Goal: Task Accomplishment & Management: Complete application form

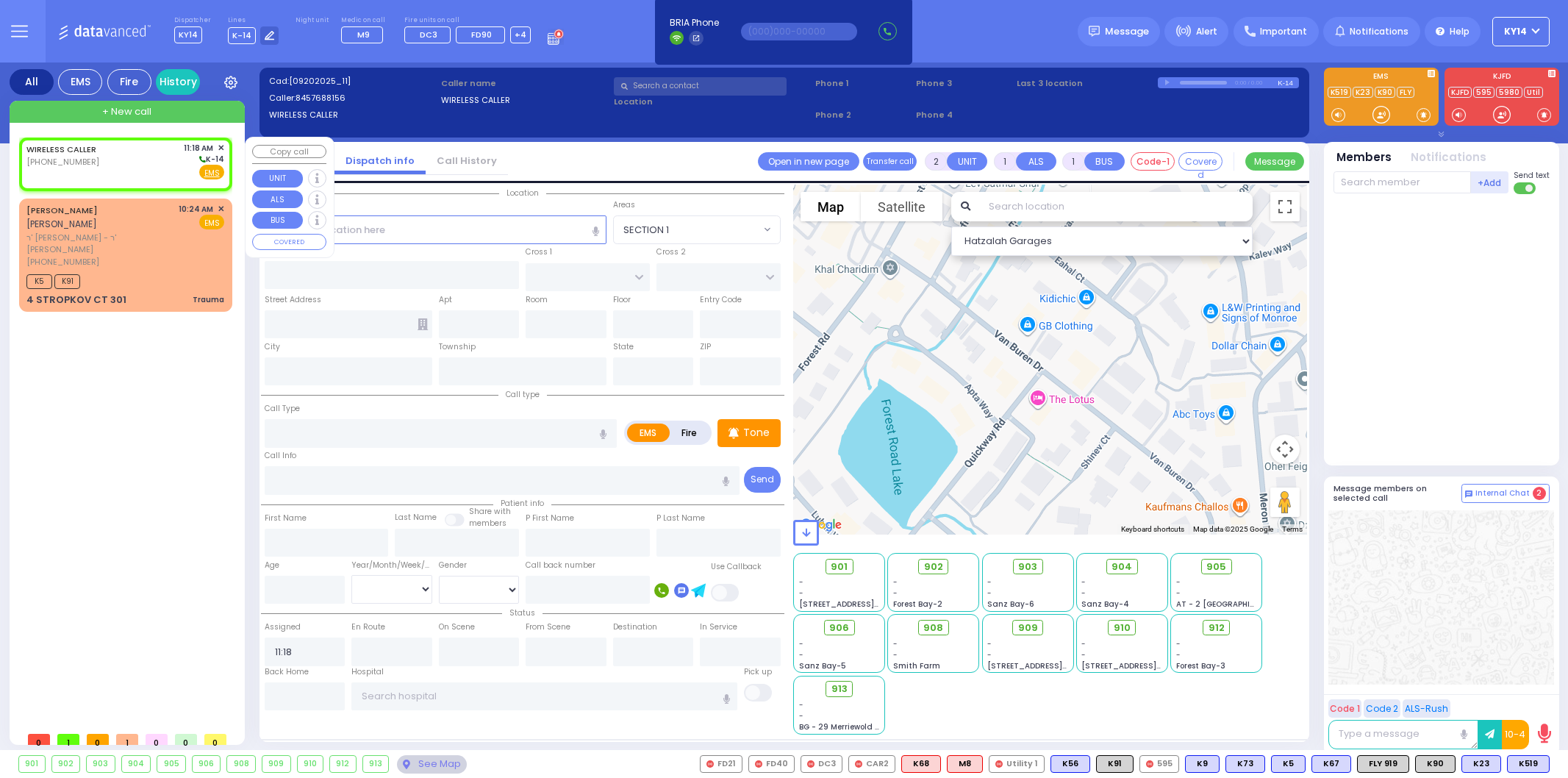
select select
click at [457, 240] on input "text" at bounding box center [436, 229] width 342 height 28
click at [445, 232] on input "text" at bounding box center [436, 229] width 342 height 28
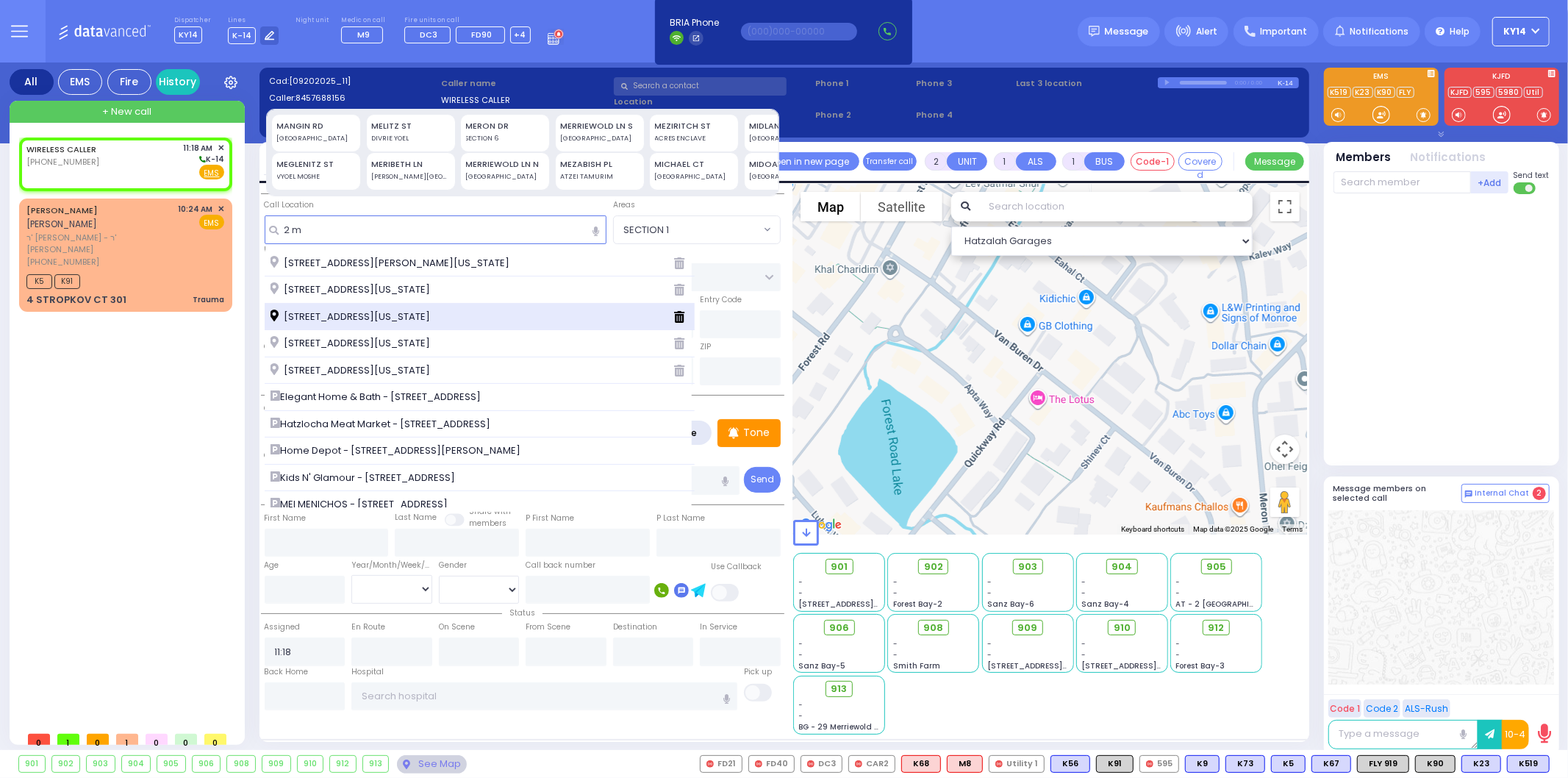
type input "2 m"
click at [326, 313] on span "[STREET_ADDRESS][US_STATE]" at bounding box center [353, 316] width 164 height 14
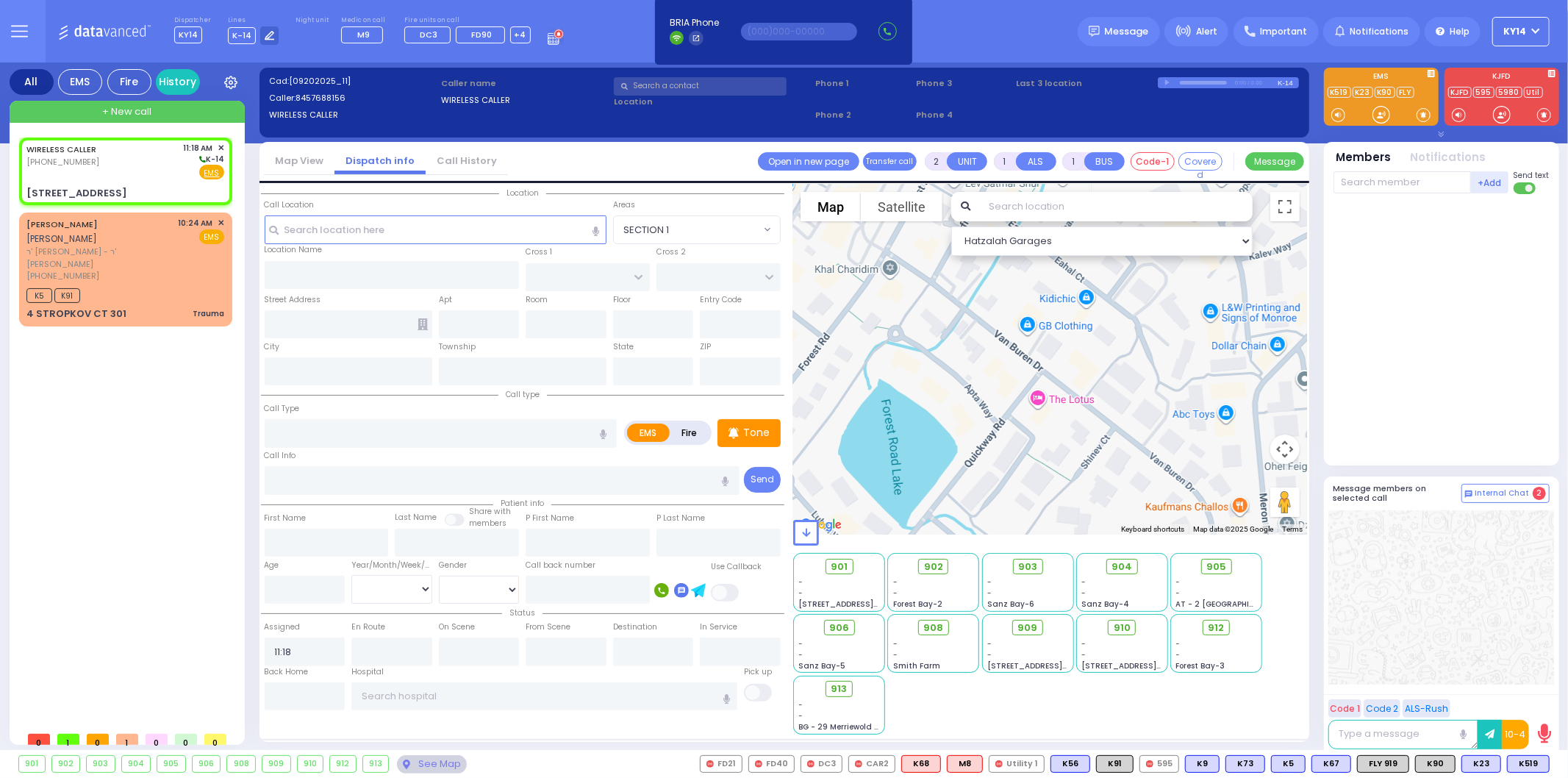
select select
radio input "true"
select select
select select "Hatzalah Garages"
type input "NICKLESBURG RD"
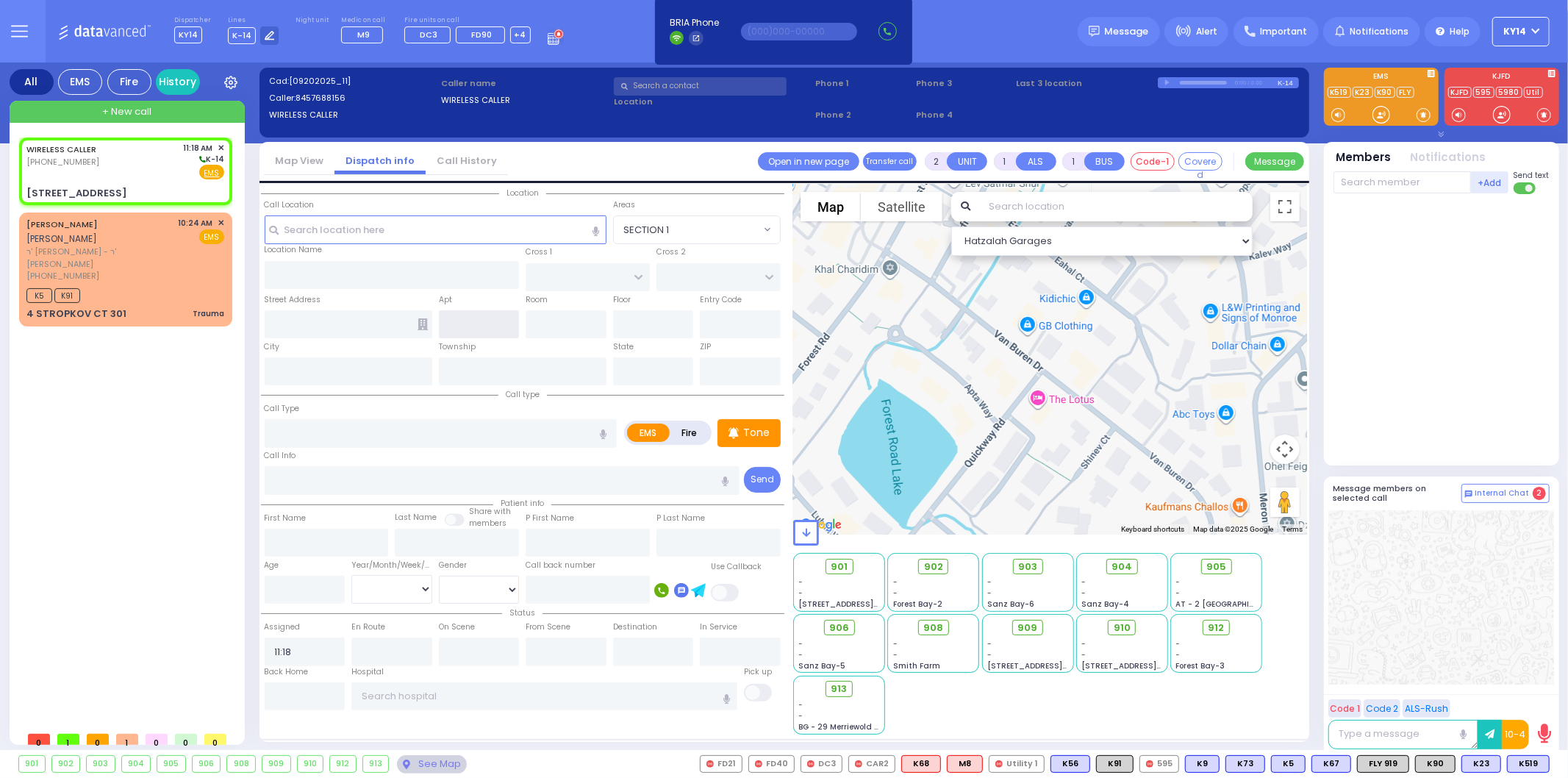
type input "FOREST RD"
type input "[STREET_ADDRESS]"
type input "Monroe"
type input "[US_STATE]"
type input "10950"
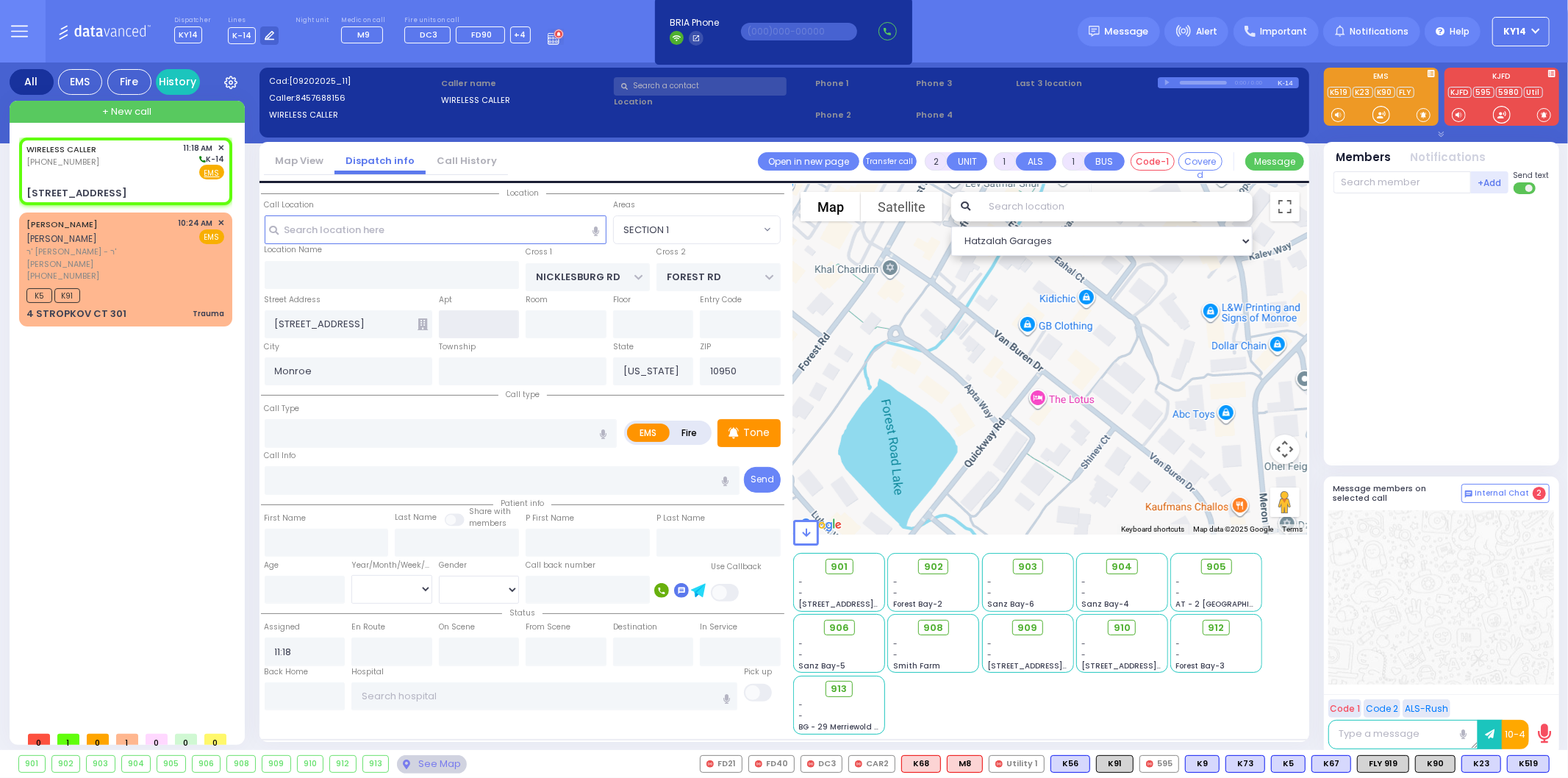
select select "ATZEI TAMURIM"
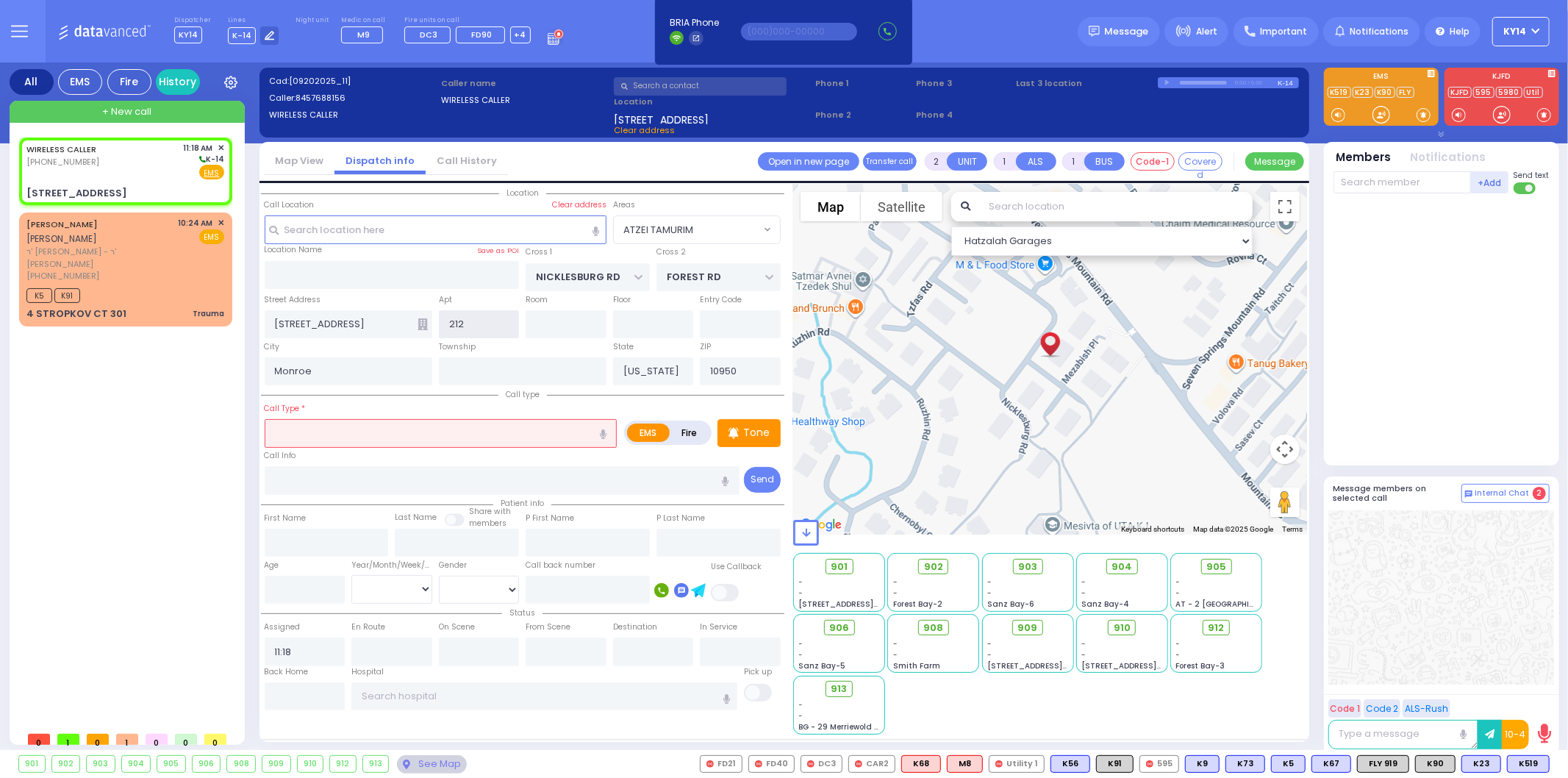
type input "212"
click at [417, 324] on icon at bounding box center [423, 324] width 11 height 11
select select
radio input "true"
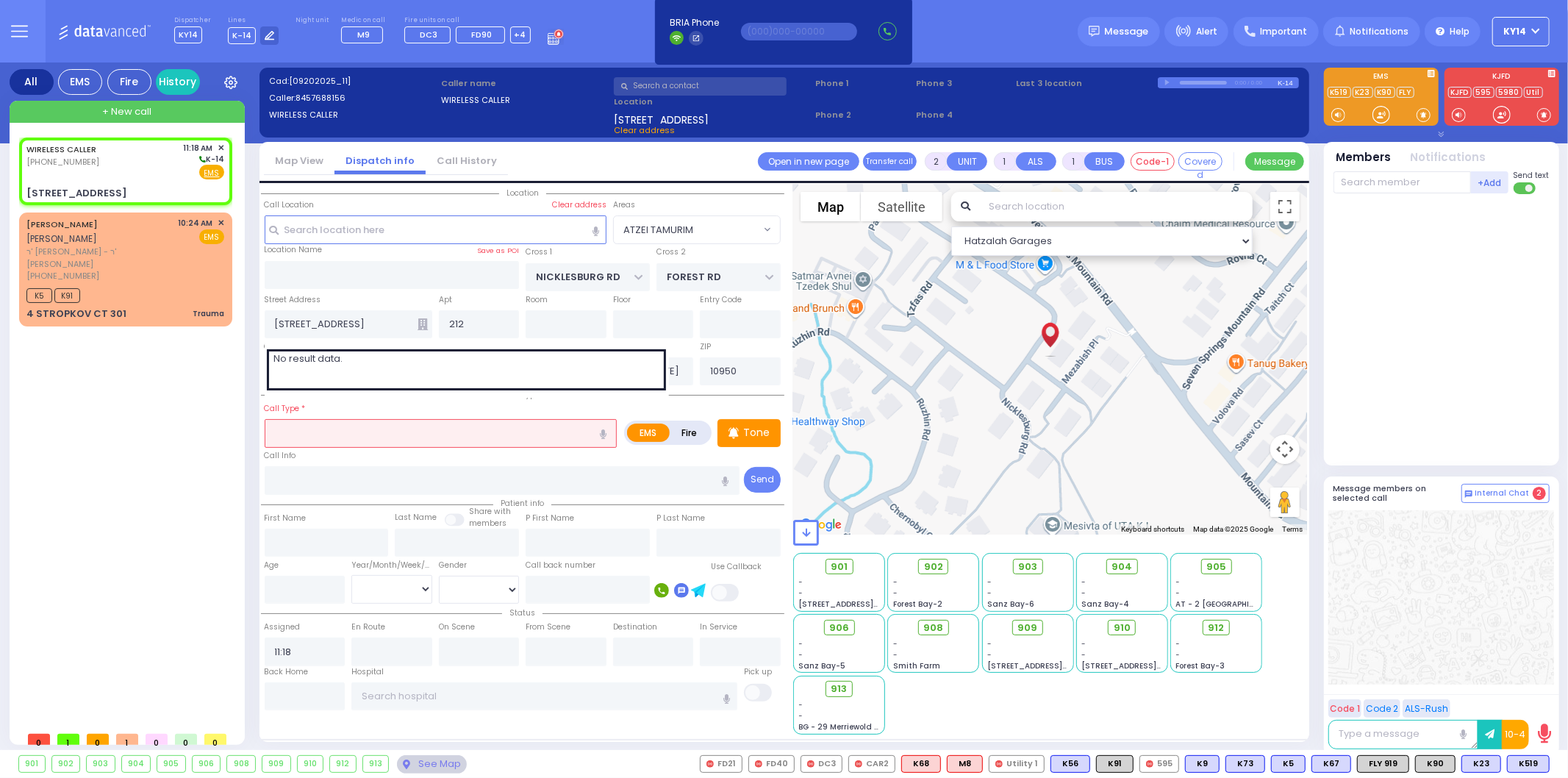
select select
select select "Hatzalah Garages"
select select "ATZEI TAMURIM"
click at [162, 351] on div "WIRELESS CALLER [PHONE_NUMBER] 11:18 AM ✕ K5" at bounding box center [129, 431] width 219 height 587
click at [309, 421] on input "text" at bounding box center [441, 433] width 353 height 28
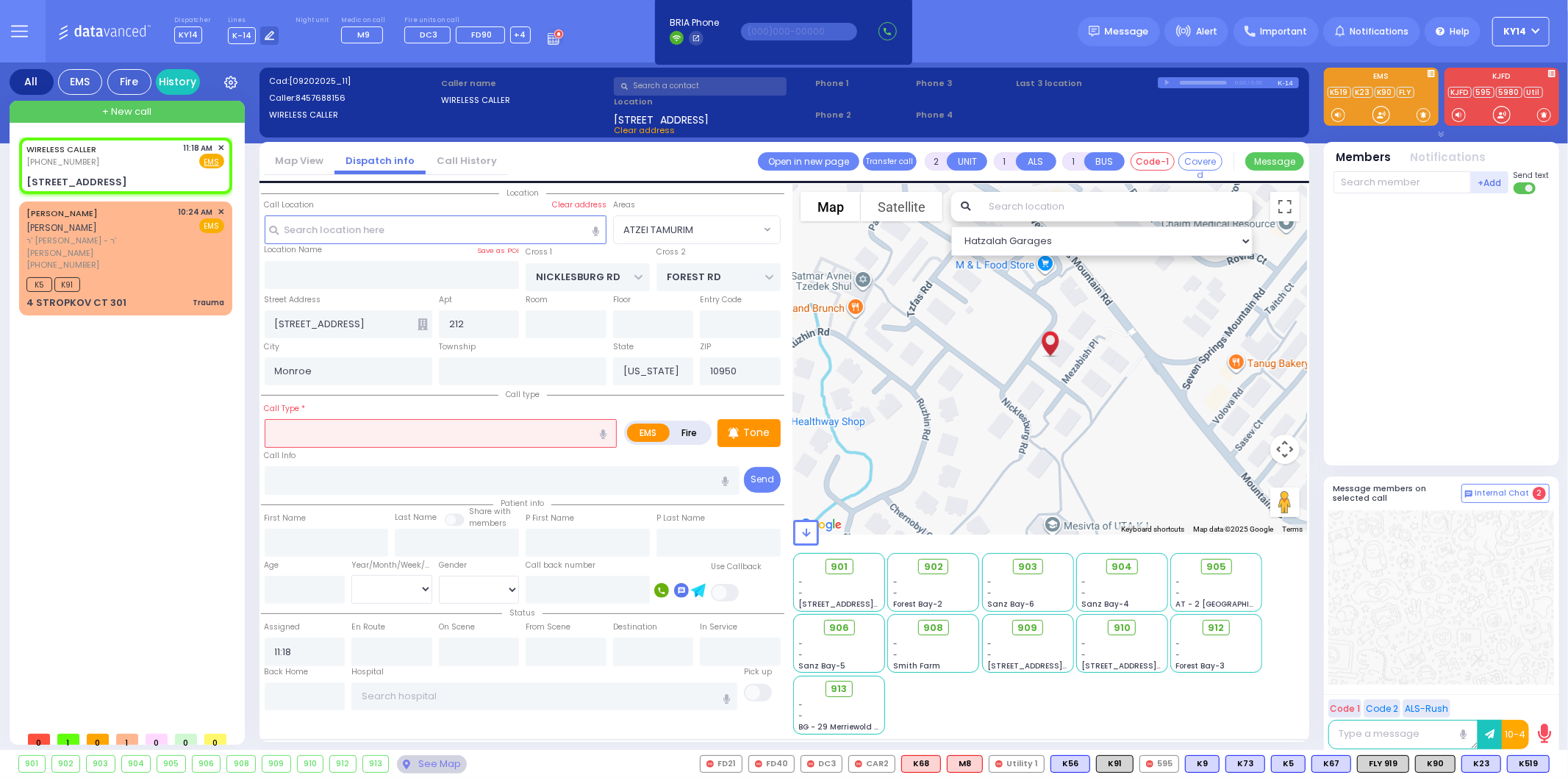
select select
radio input "true"
select select
select select "Hatzalah Garages"
select select "ATZEI TAMURIM"
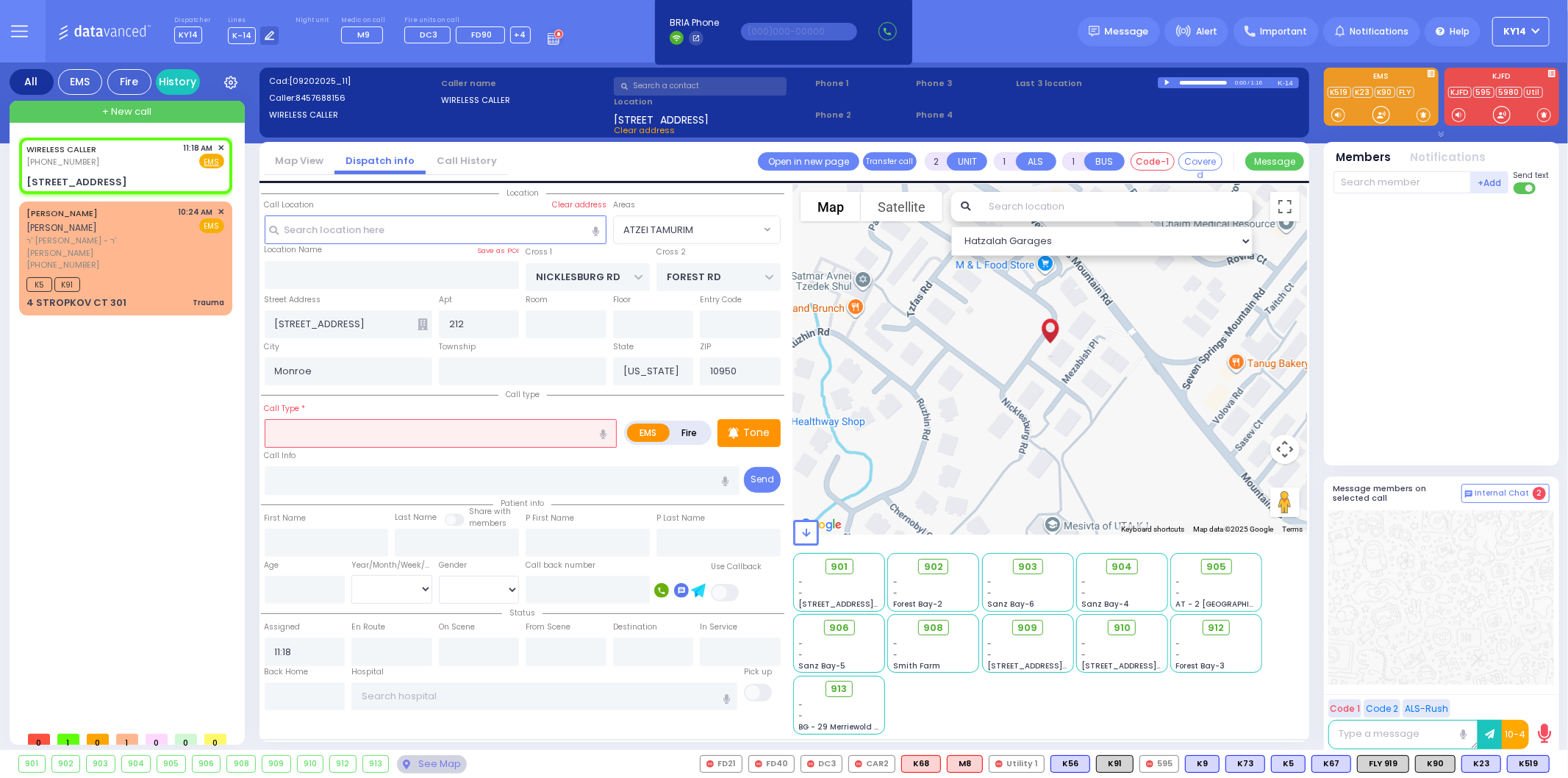
click at [1210, 78] on div "0:00 / 1:16" at bounding box center [1218, 82] width 120 height 11
select select
radio input "true"
select select
select select "Hatzalah Garages"
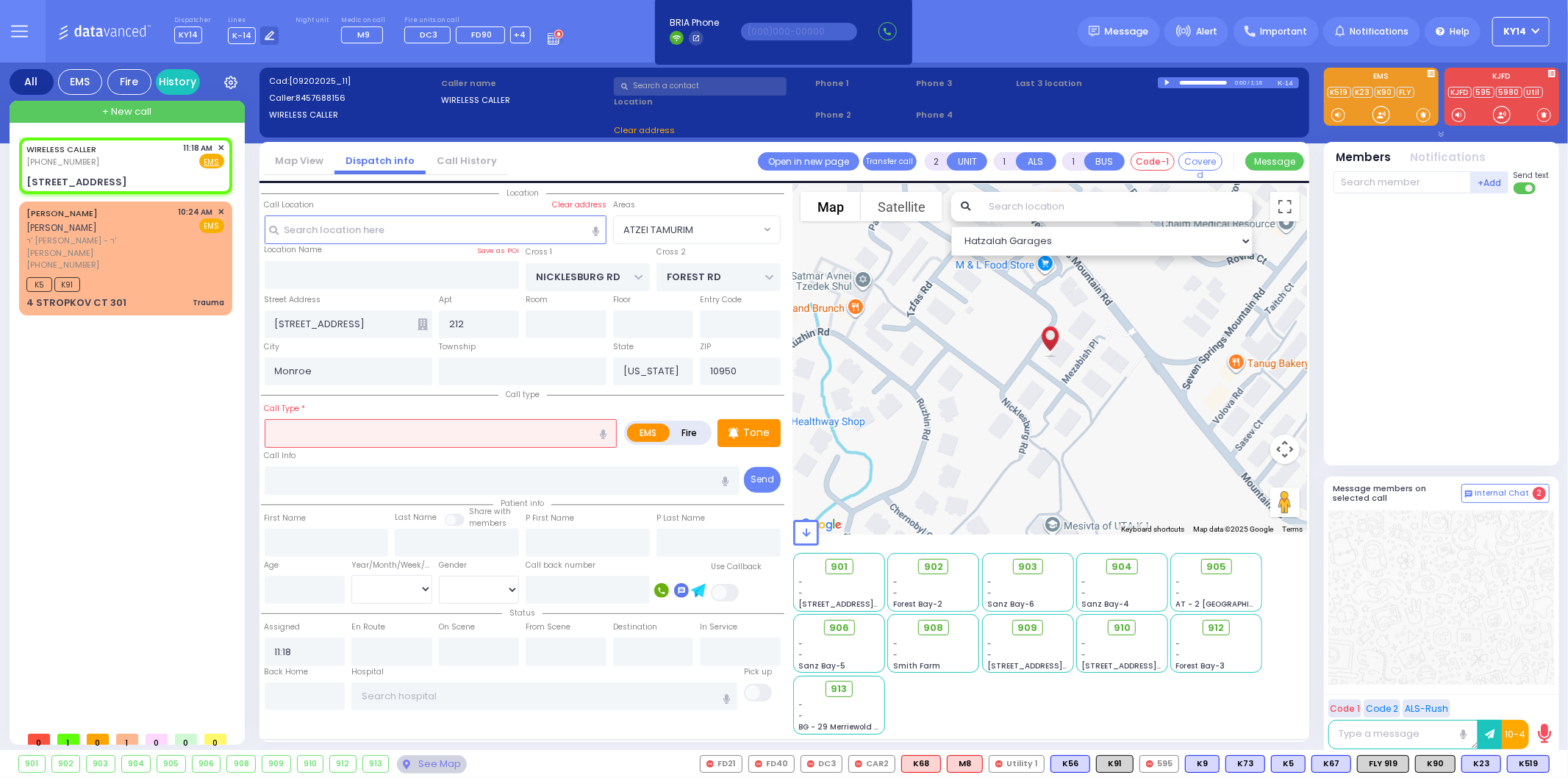
select select "ATZEI TAMURIM"
click at [1193, 83] on div at bounding box center [1204, 82] width 47 height 4
click at [1166, 82] on div at bounding box center [1168, 82] width 8 height 7
click at [1165, 81] on div at bounding box center [1168, 82] width 8 height 6
click at [307, 580] on input "number" at bounding box center [305, 590] width 81 height 28
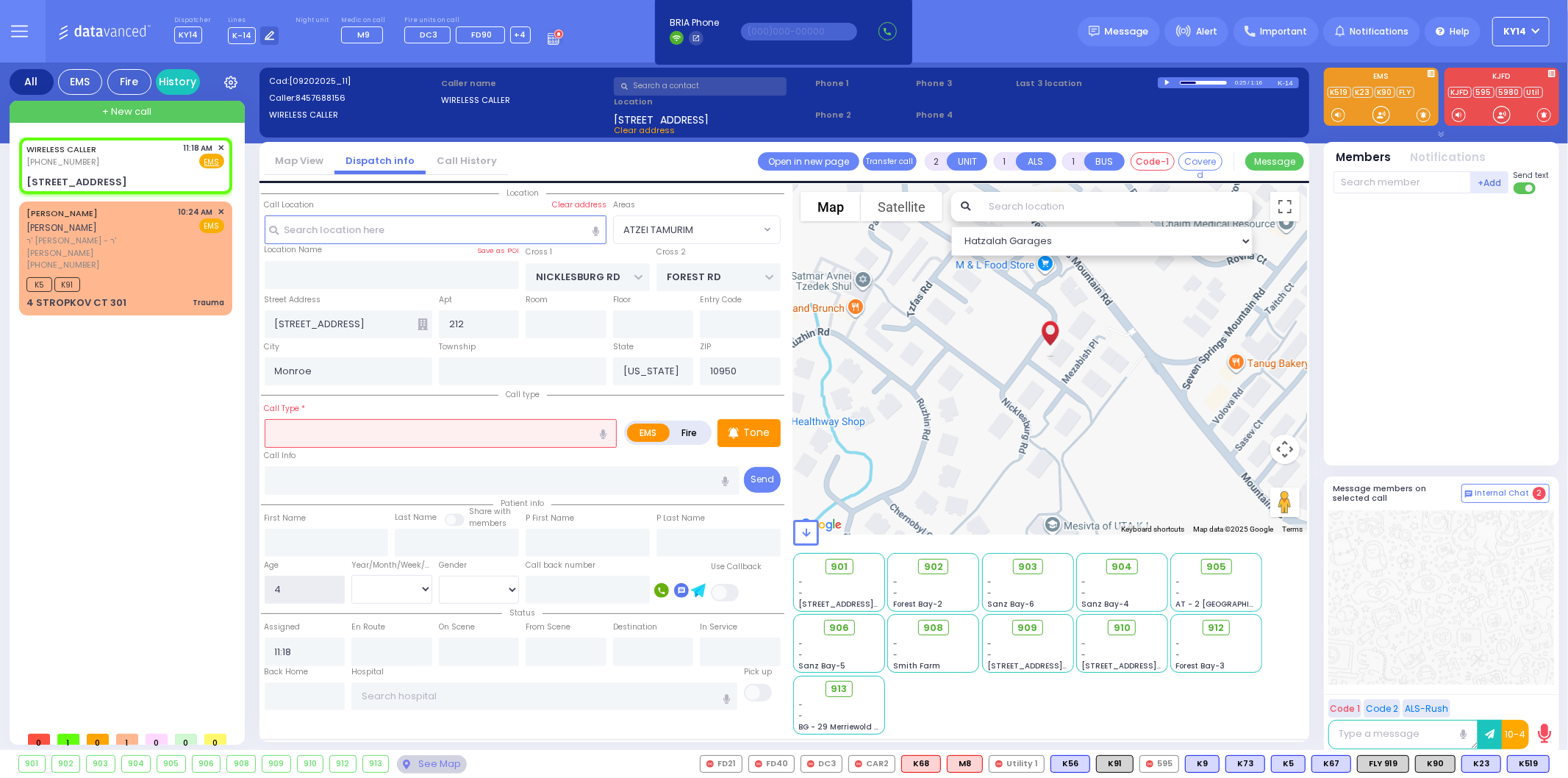
type input "4"
click at [375, 575] on select "Year Month Week Day" at bounding box center [391, 589] width 81 height 28
select select
radio input "true"
select select "Year"
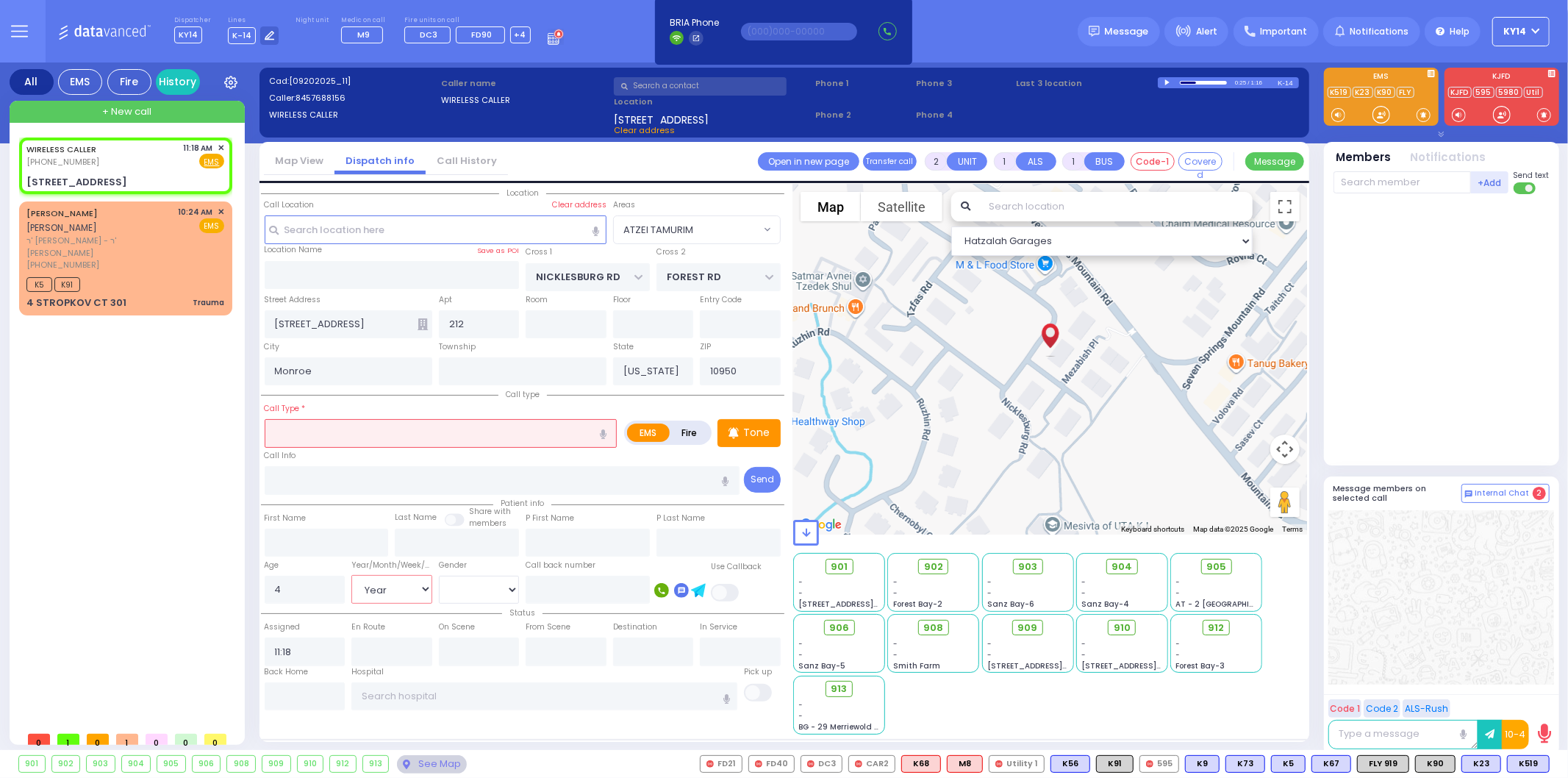
click at [351, 575] on select "Year Month Week Day" at bounding box center [391, 589] width 81 height 28
select select "Hatzalah Garages"
click at [473, 569] on div "Gender [DEMOGRAPHIC_DATA] [DEMOGRAPHIC_DATA]" at bounding box center [479, 581] width 88 height 47
select select "ATZEI TAMURIM"
click at [475, 580] on select "[DEMOGRAPHIC_DATA] [DEMOGRAPHIC_DATA]" at bounding box center [479, 590] width 81 height 28
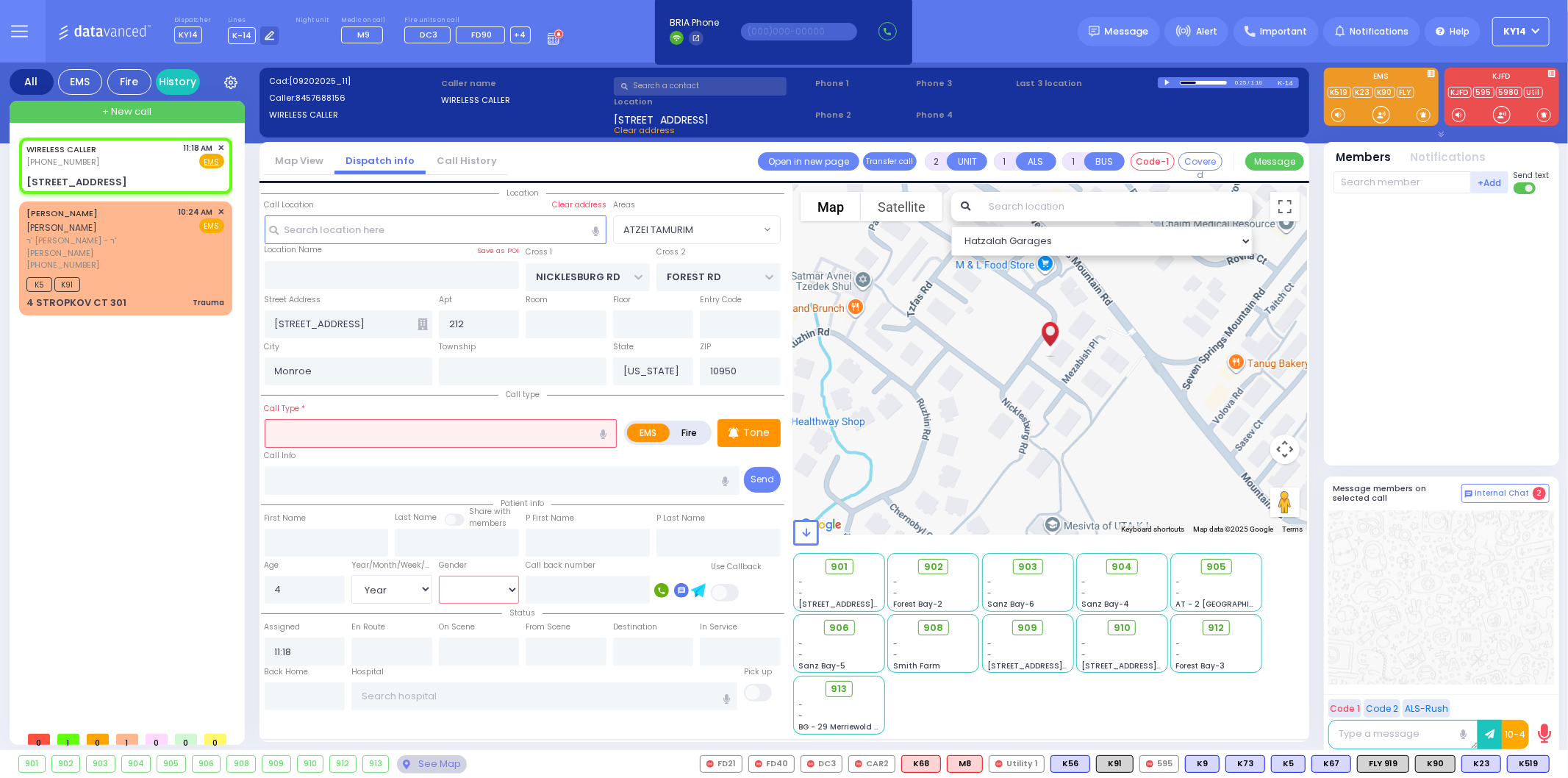
select select
radio input "true"
select select "Year"
select select "Hatzalah Garages"
select select "ATZEI TAMURIM"
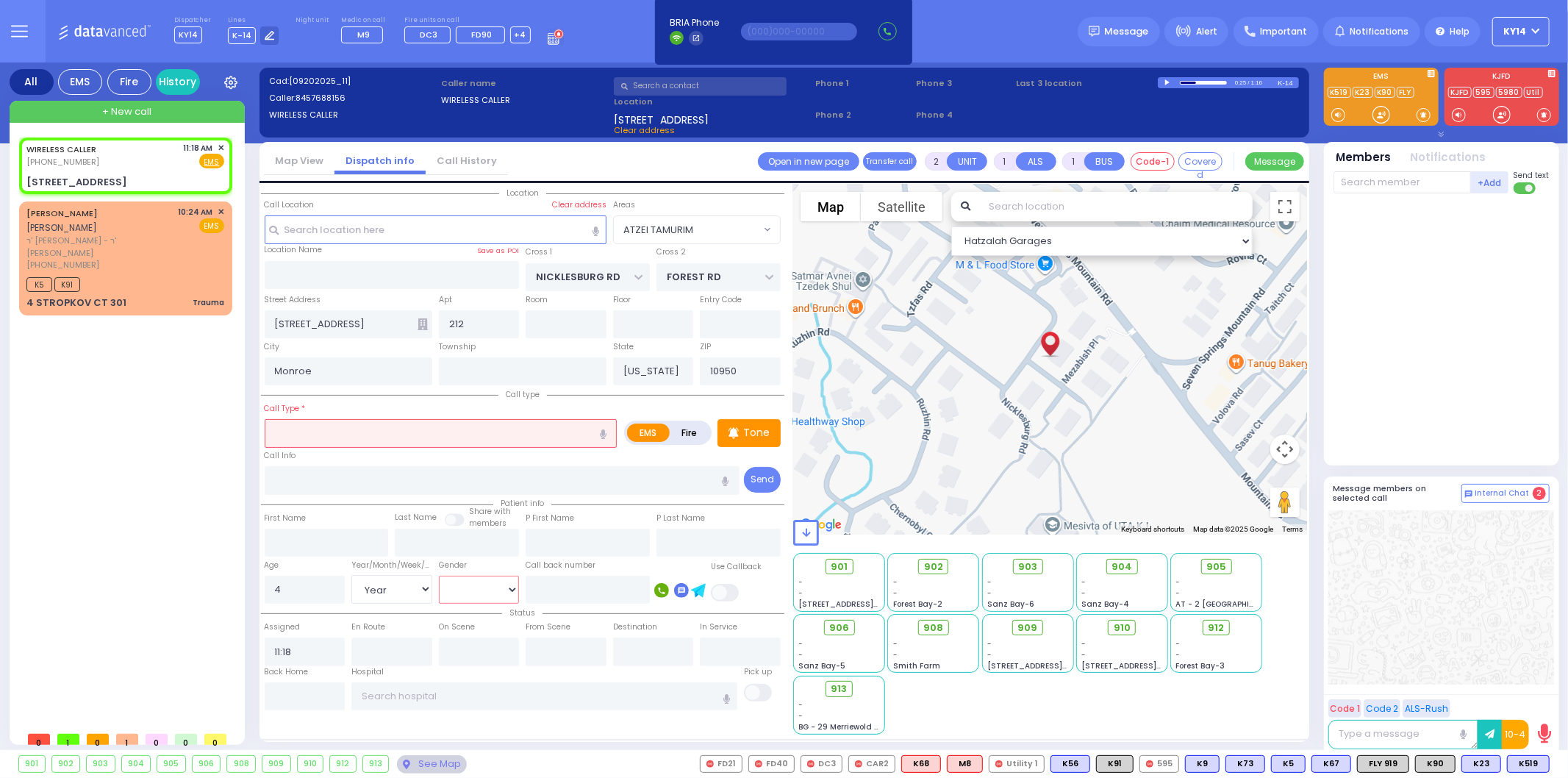
select select "[DEMOGRAPHIC_DATA]"
click at [439, 576] on select "[DEMOGRAPHIC_DATA] [DEMOGRAPHIC_DATA]" at bounding box center [479, 590] width 81 height 28
select select
radio input "true"
select select "Year"
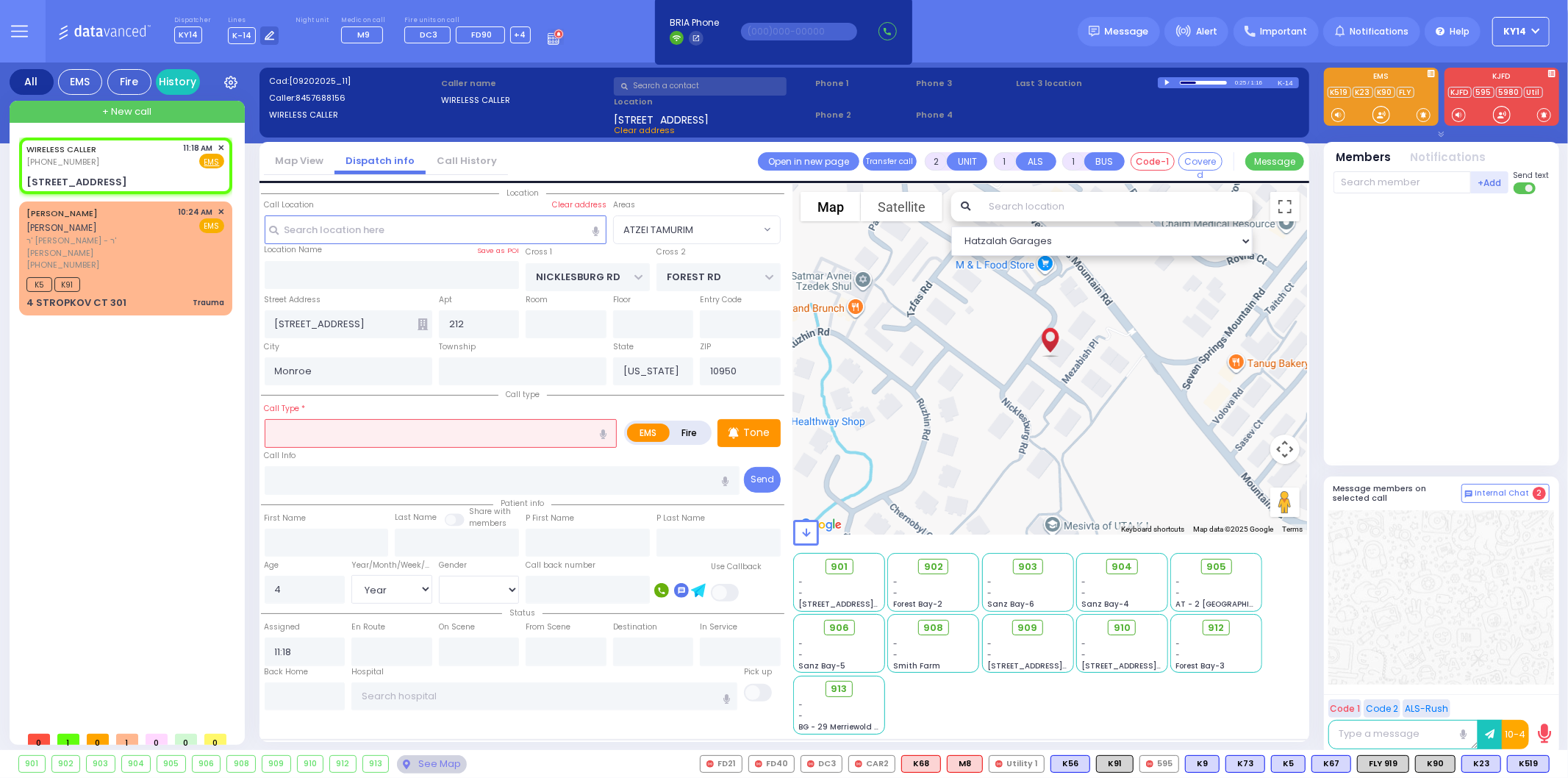
select select "[DEMOGRAPHIC_DATA]"
select select "Hatzalah Garages"
click at [315, 427] on input "text" at bounding box center [441, 433] width 353 height 28
select select "ATZEI TAMURIM"
click at [603, 435] on icon "button" at bounding box center [603, 434] width 7 height 10
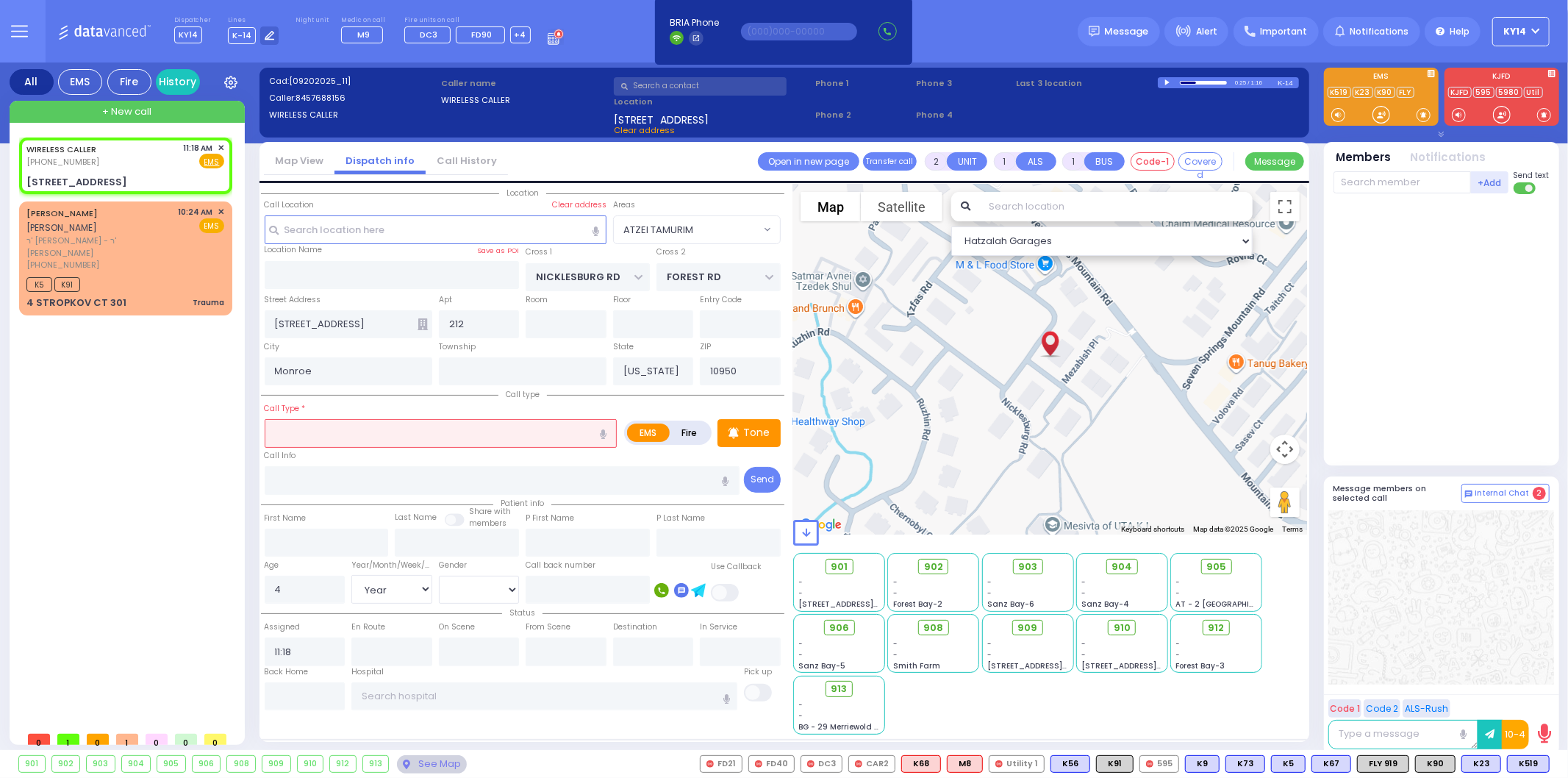
select select
radio input "true"
select select "Year"
select select "[DEMOGRAPHIC_DATA]"
select select "Hatzalah Garages"
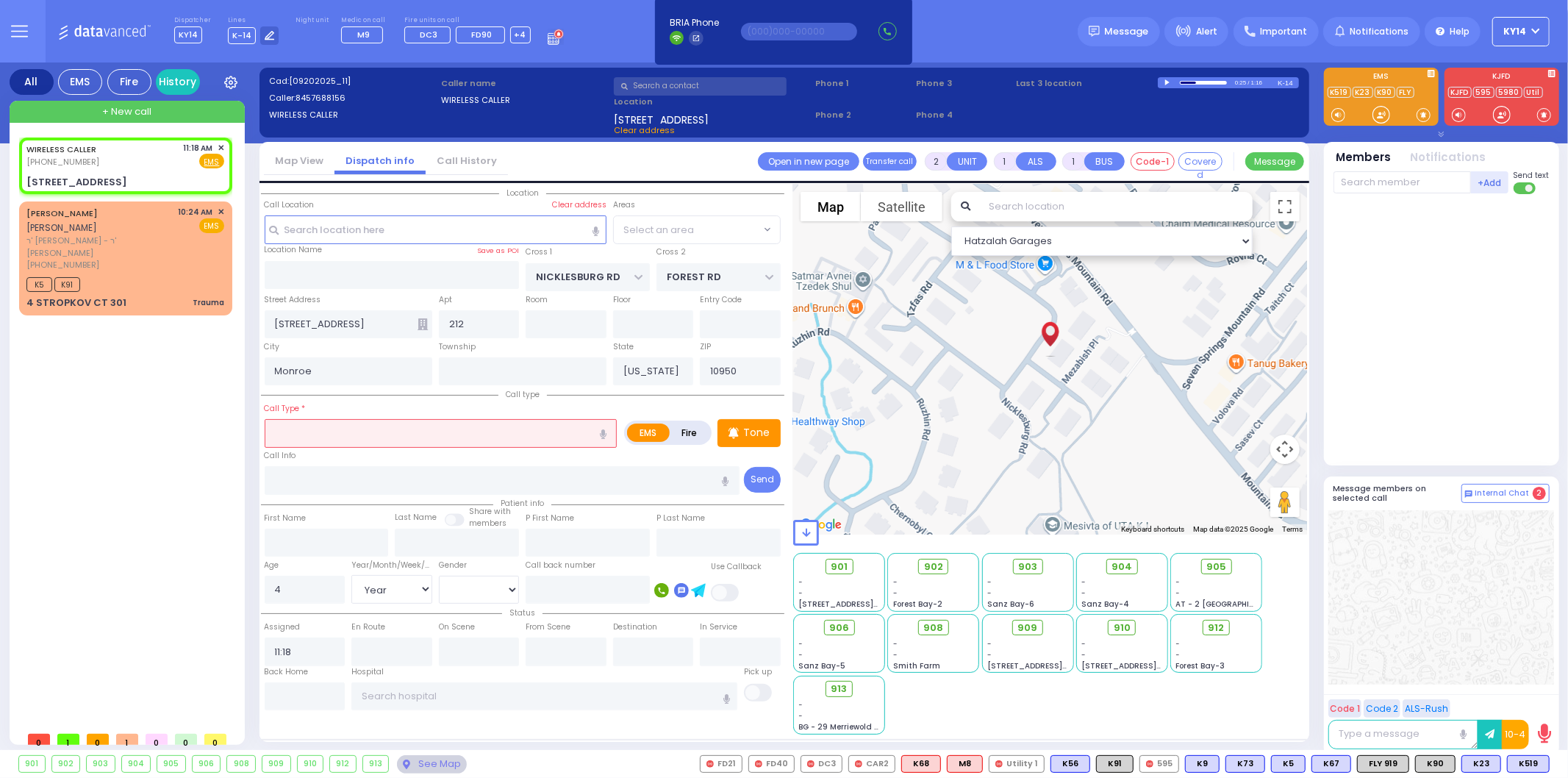
select select "ATZEI TAMURIM"
click at [603, 435] on icon "button" at bounding box center [603, 434] width 7 height 10
click at [603, 431] on icon "button" at bounding box center [603, 434] width 7 height 10
type input "[MEDICAL_DATA]"
select select
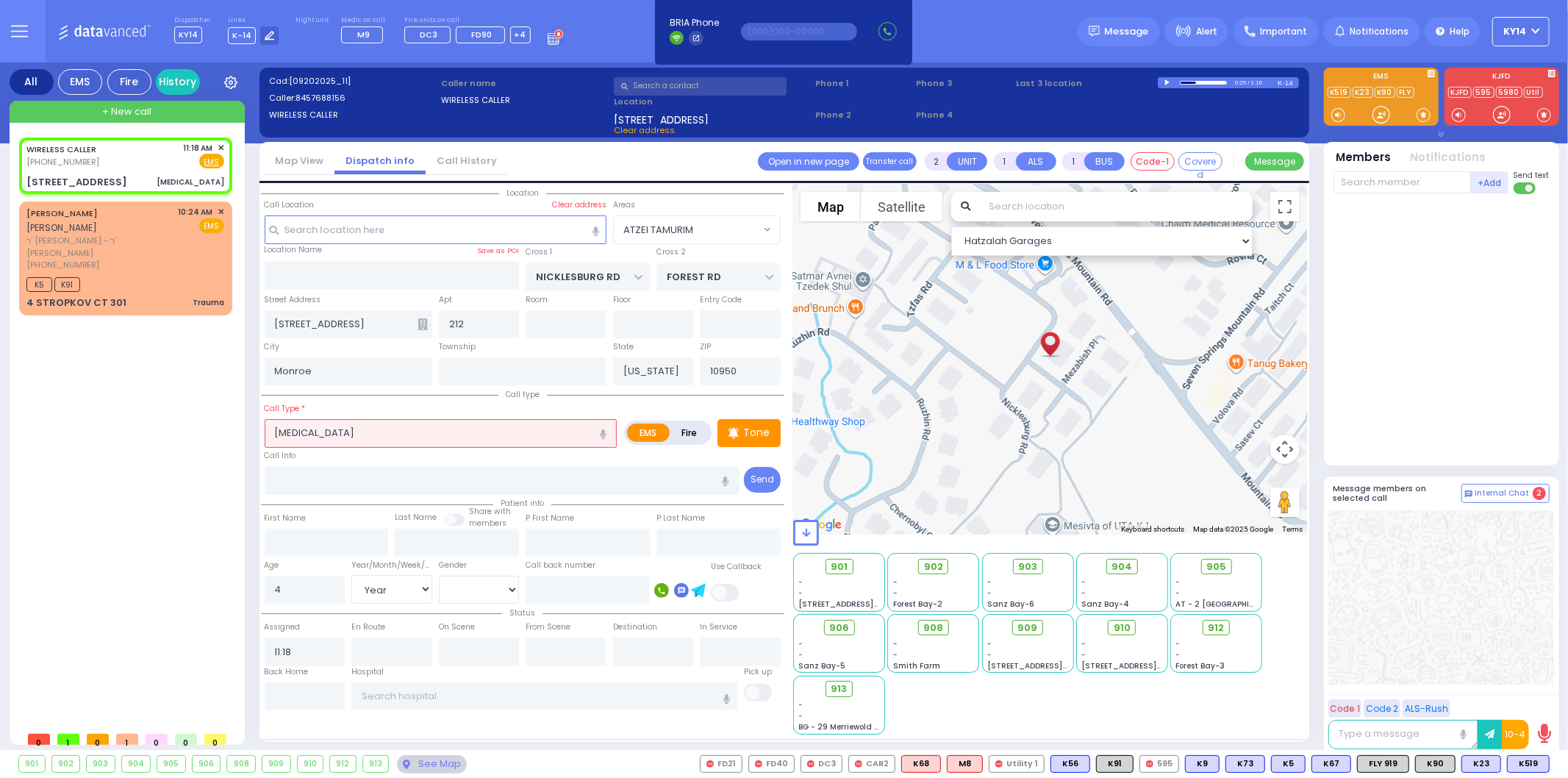
radio input "true"
select select "Year"
select select "[DEMOGRAPHIC_DATA]"
select select "Hatzalah Garages"
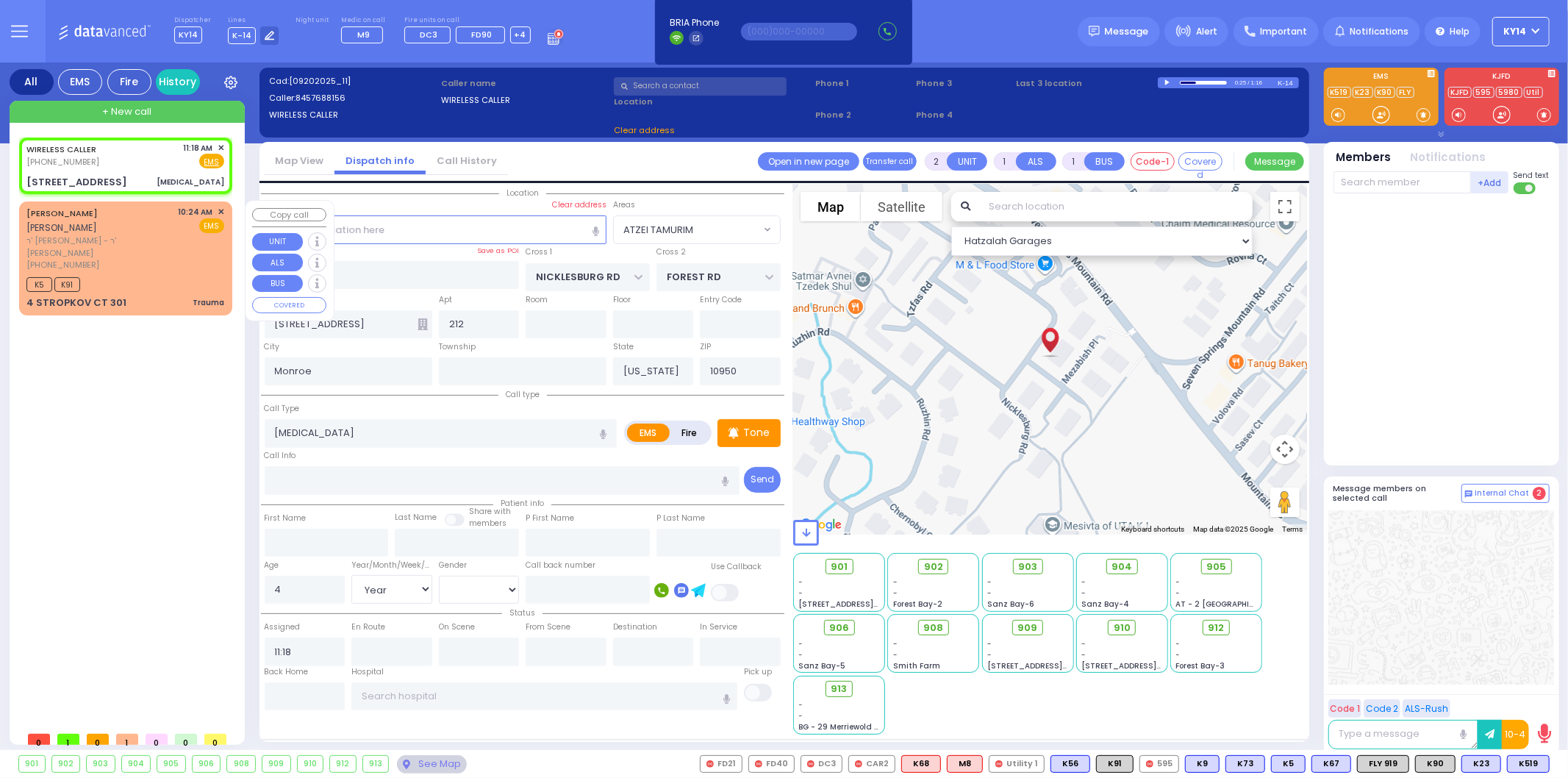
select select "ATZEI TAMURIM"
click at [758, 427] on p "Tone" at bounding box center [756, 433] width 27 height 15
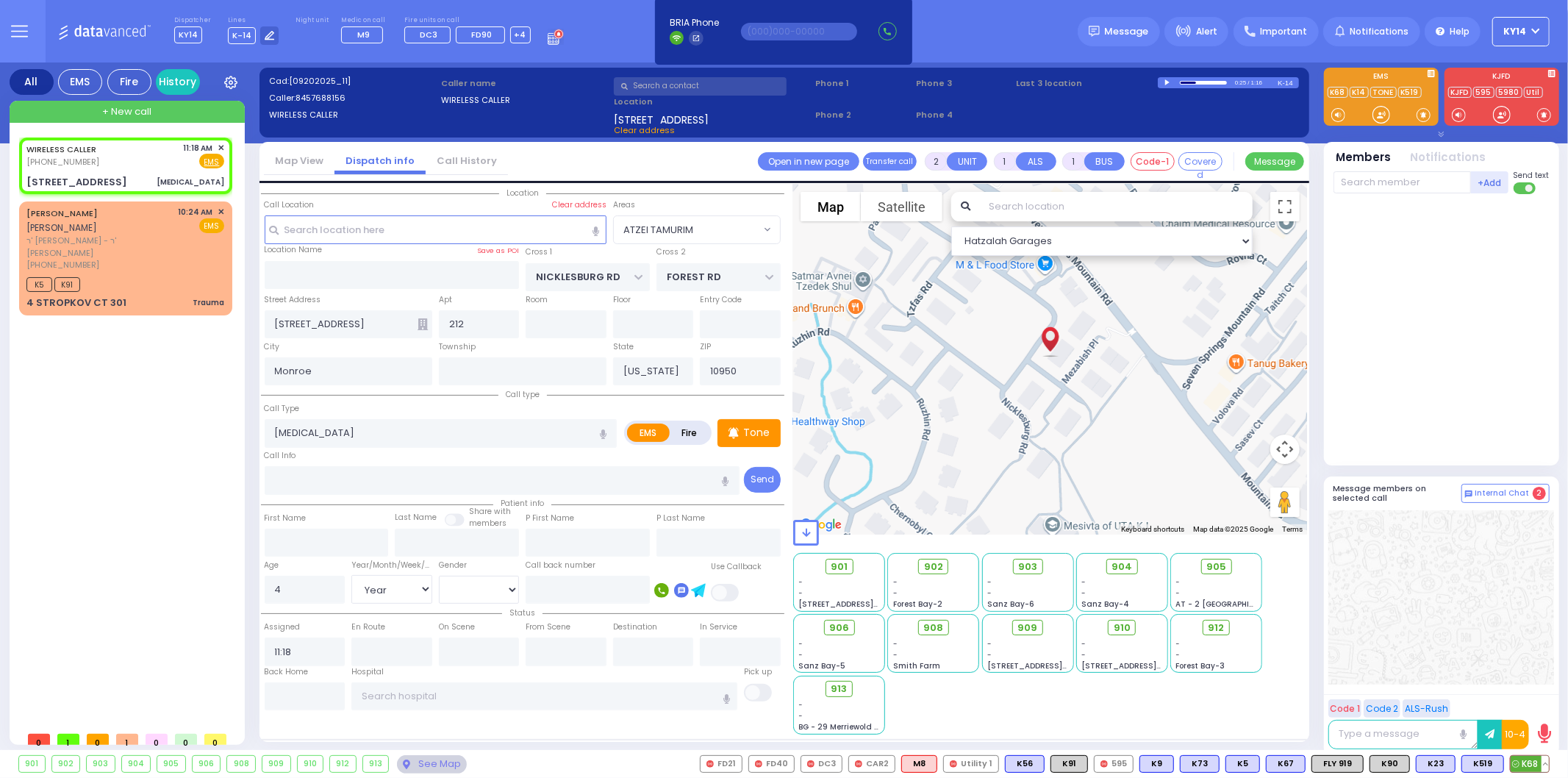
click at [1528, 766] on span "K68" at bounding box center [1530, 764] width 38 height 16
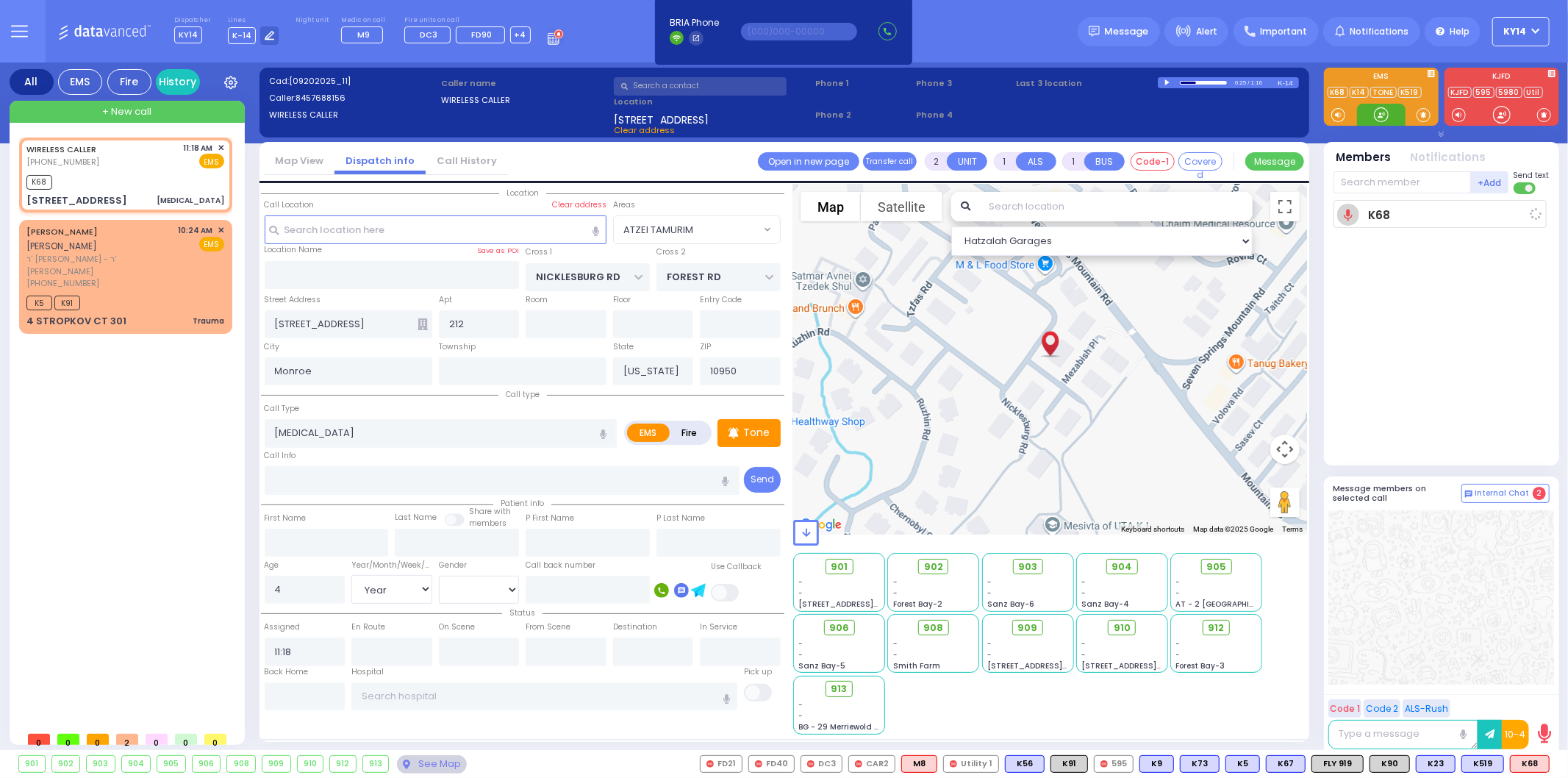
select select
radio input "true"
select select "Year"
select select "[DEMOGRAPHIC_DATA]"
type input "11:21"
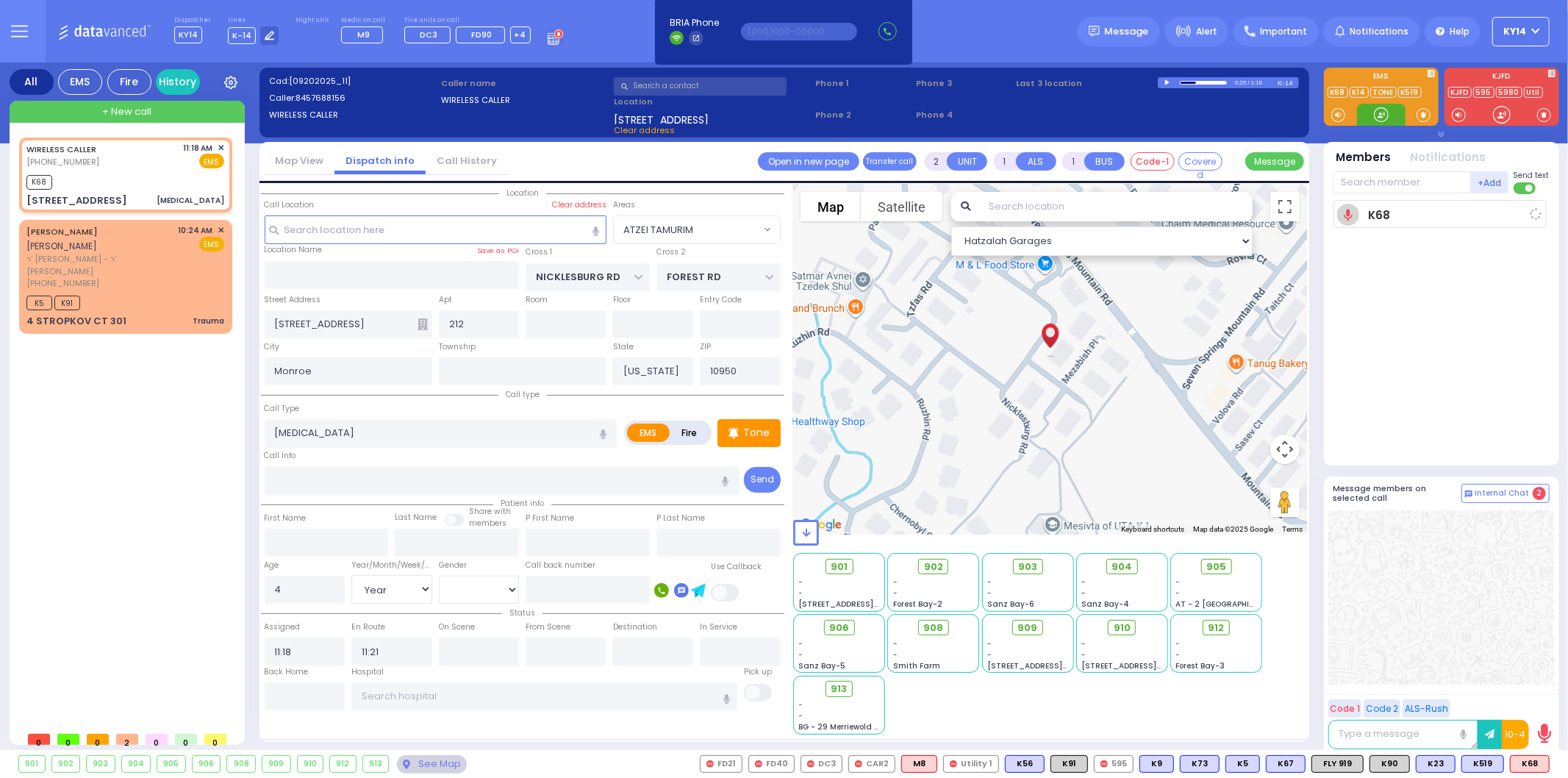
select select "Hatzalah Garages"
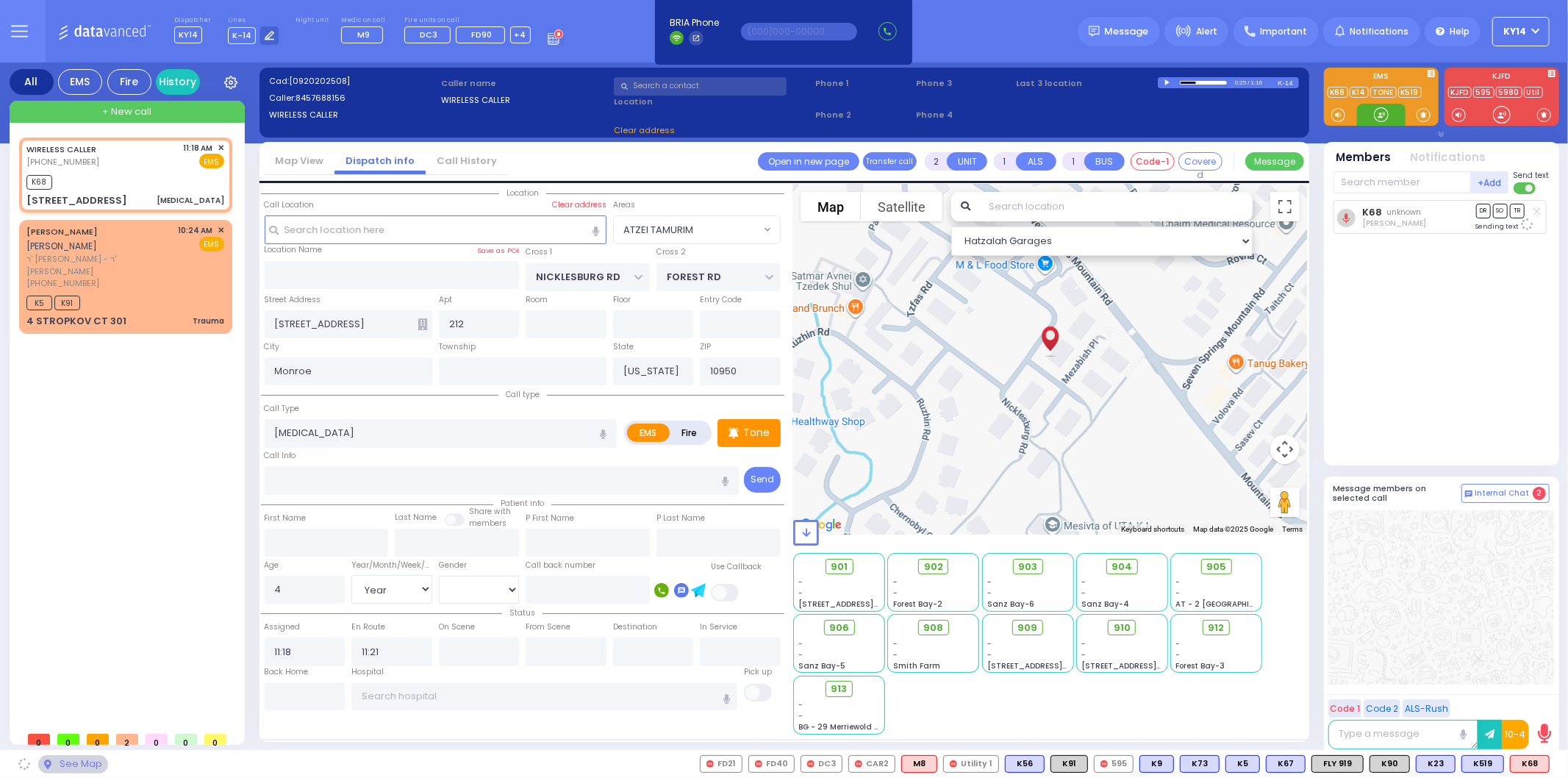
select select "ATZEI TAMURIM"
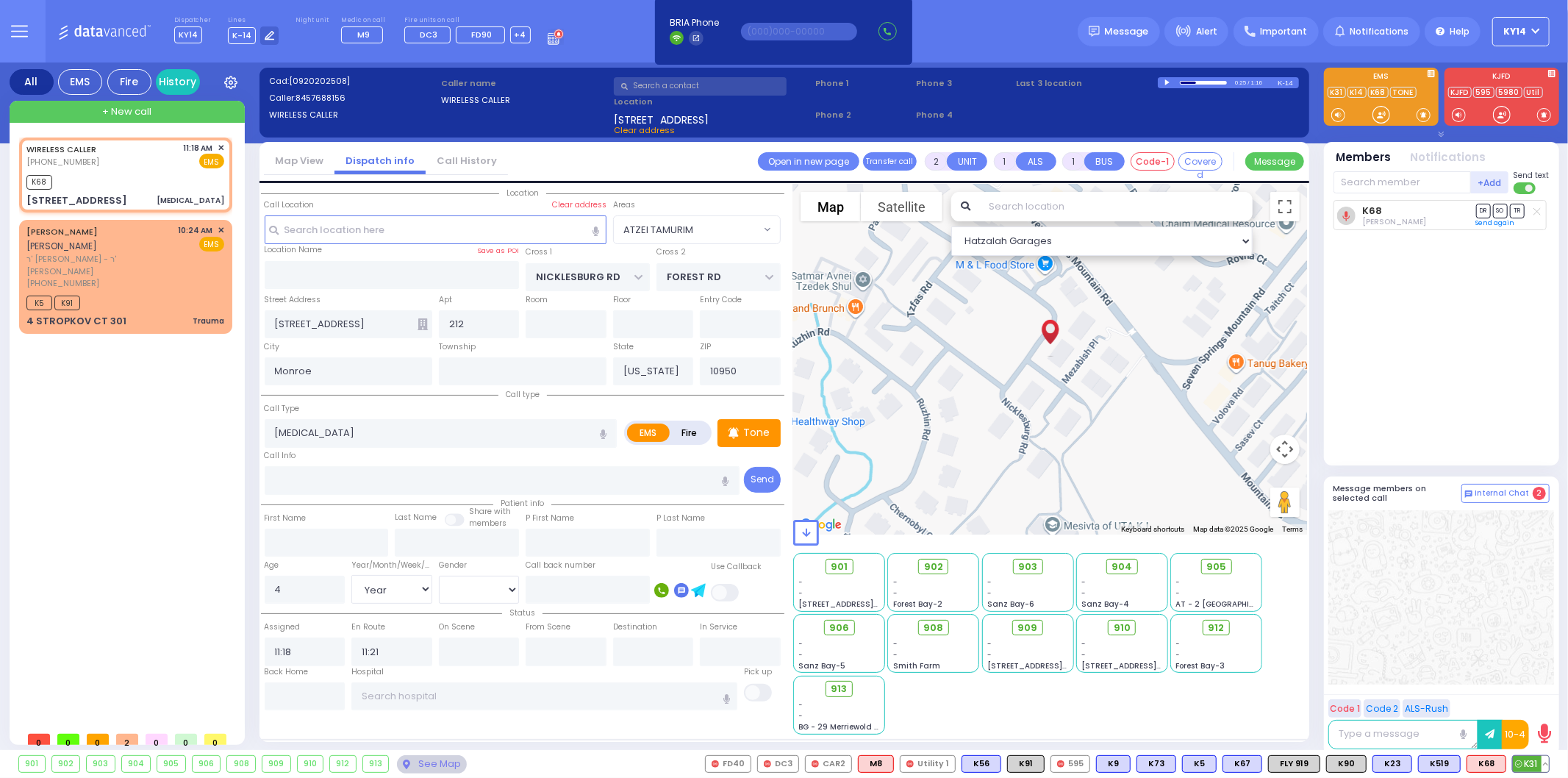
click at [1531, 773] on span "K31" at bounding box center [1531, 764] width 36 height 16
select select
radio input "true"
select select "Year"
select select "[DEMOGRAPHIC_DATA]"
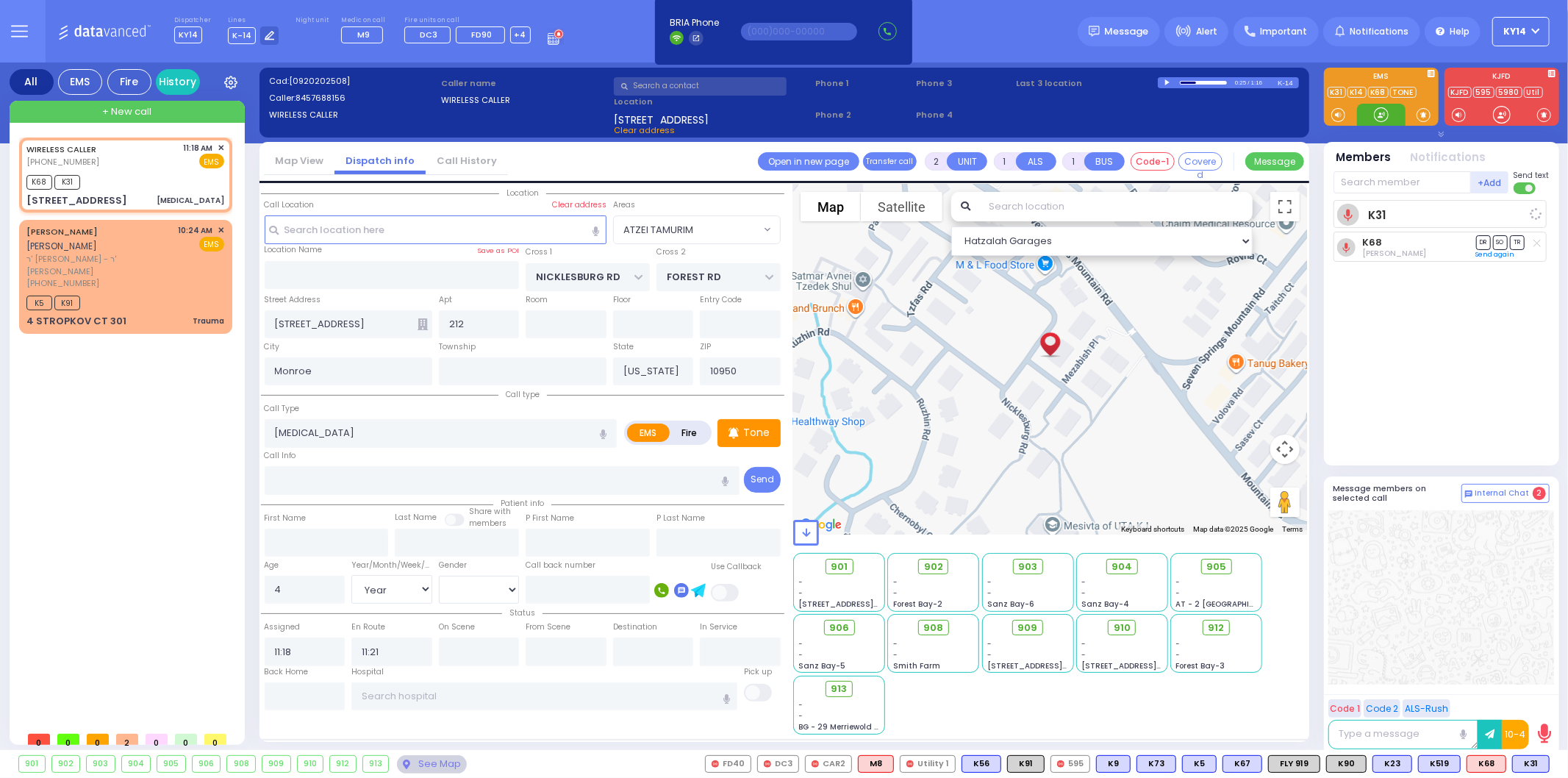
select select "Hatzalah Garages"
select select "ATZEI TAMURIM"
click at [1340, 763] on span "K90" at bounding box center [1346, 764] width 39 height 16
select select
radio input "true"
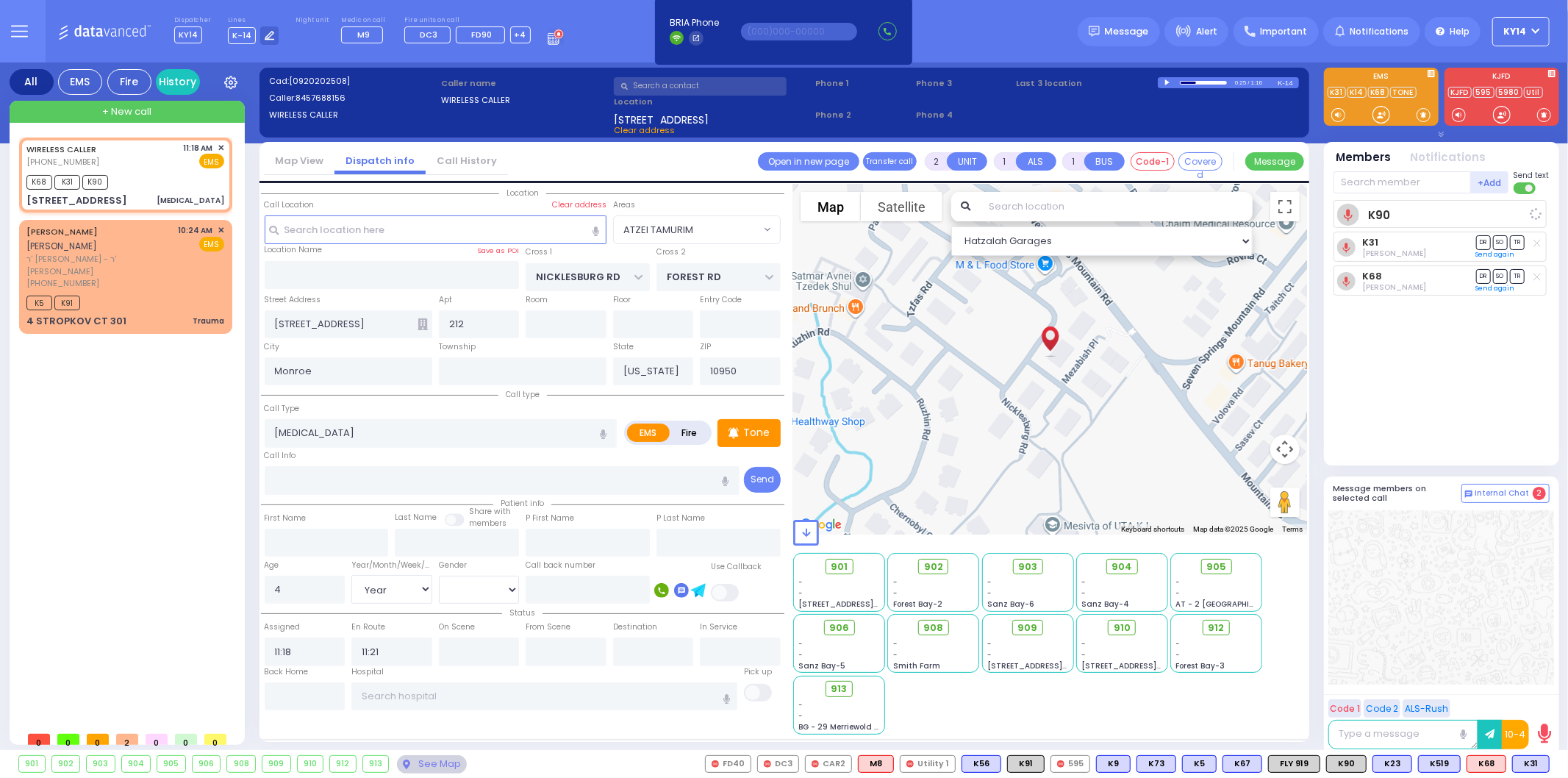
select select "Year"
select select "[DEMOGRAPHIC_DATA]"
select select "Hatzalah Garages"
select select "ATZEI TAMURIM"
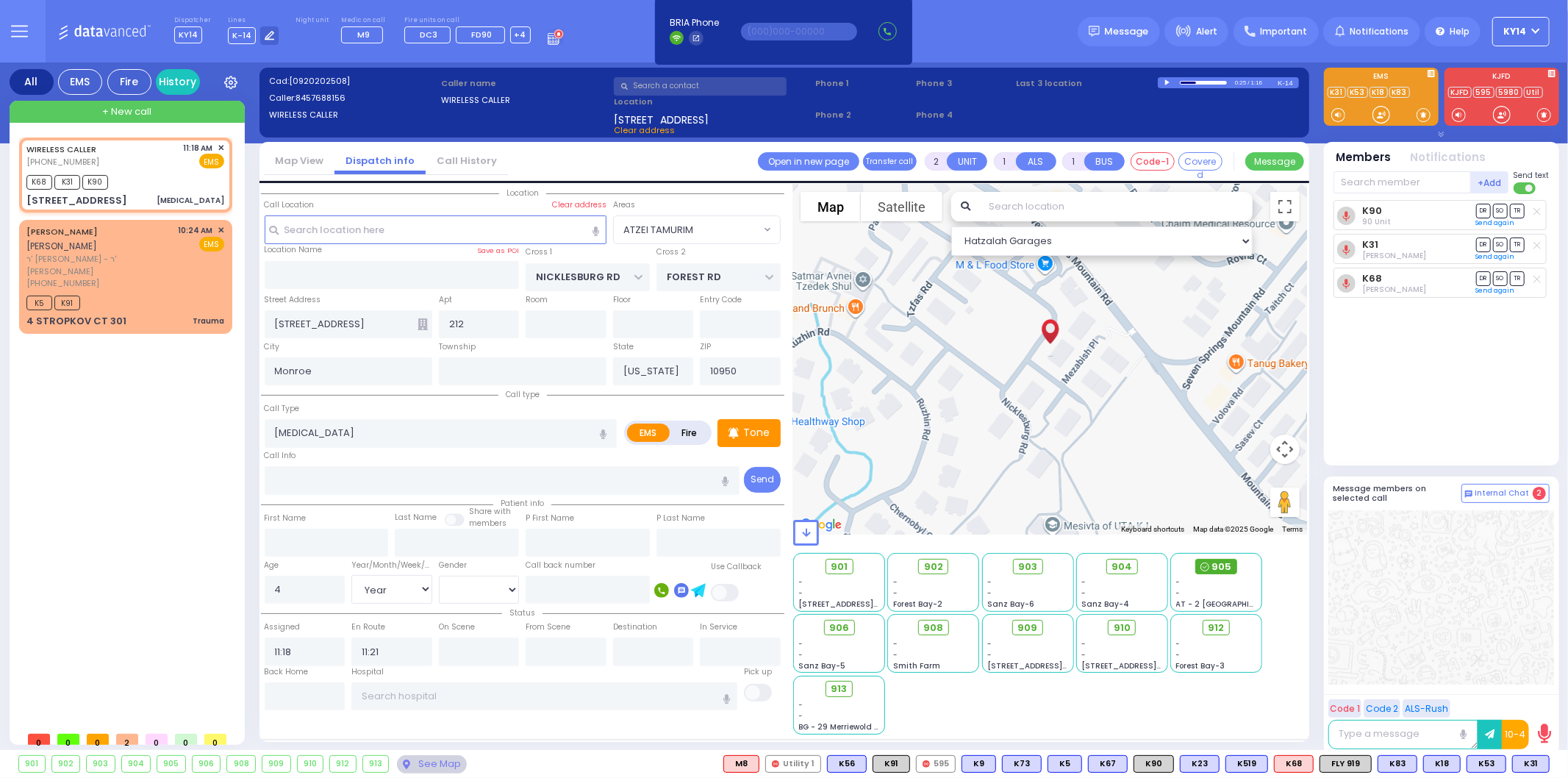
click at [1223, 567] on span "905" at bounding box center [1222, 567] width 20 height 14
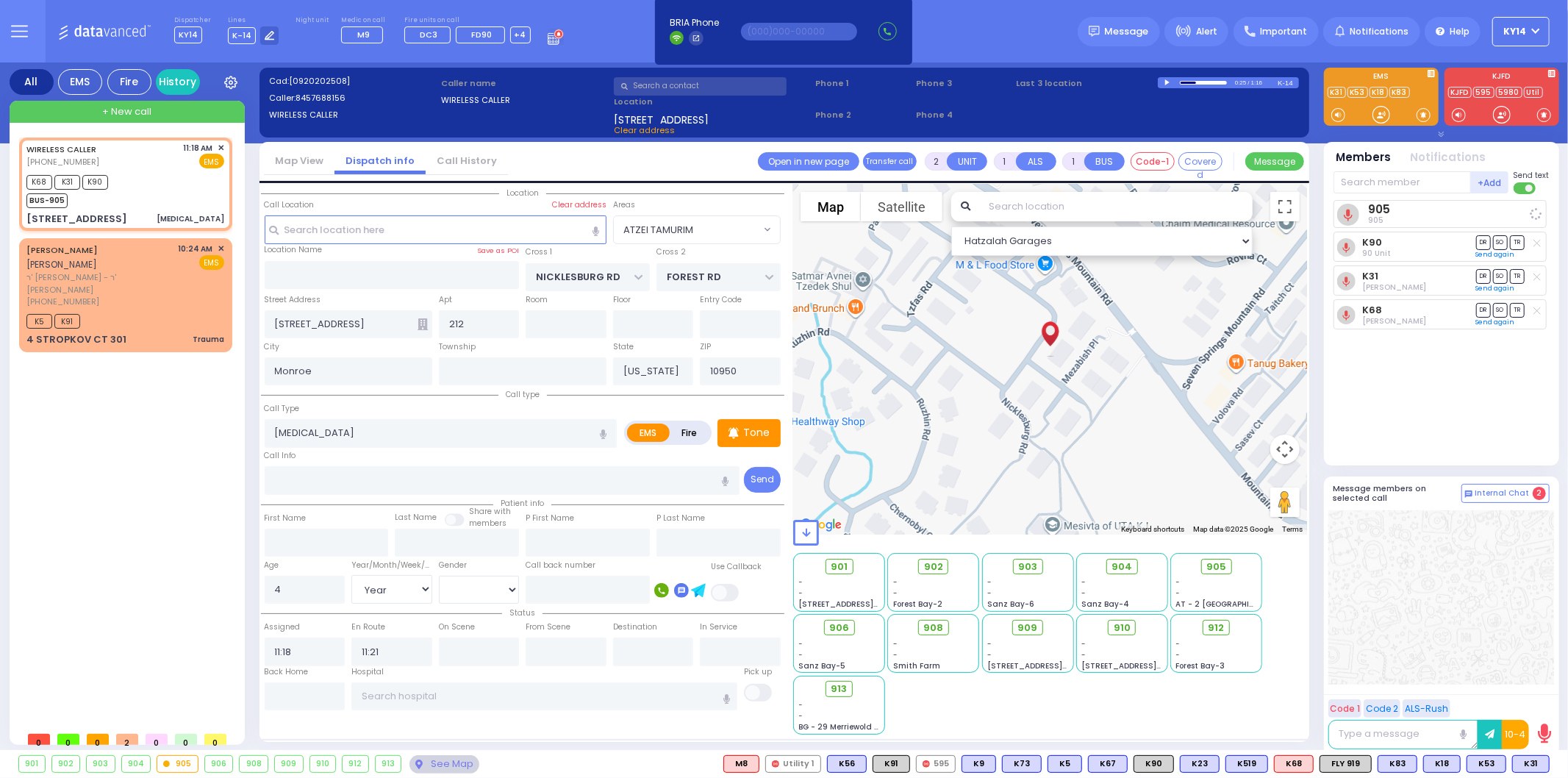
select select
radio input "true"
select select "Year"
select select "[DEMOGRAPHIC_DATA]"
select select "Hatzalah Garages"
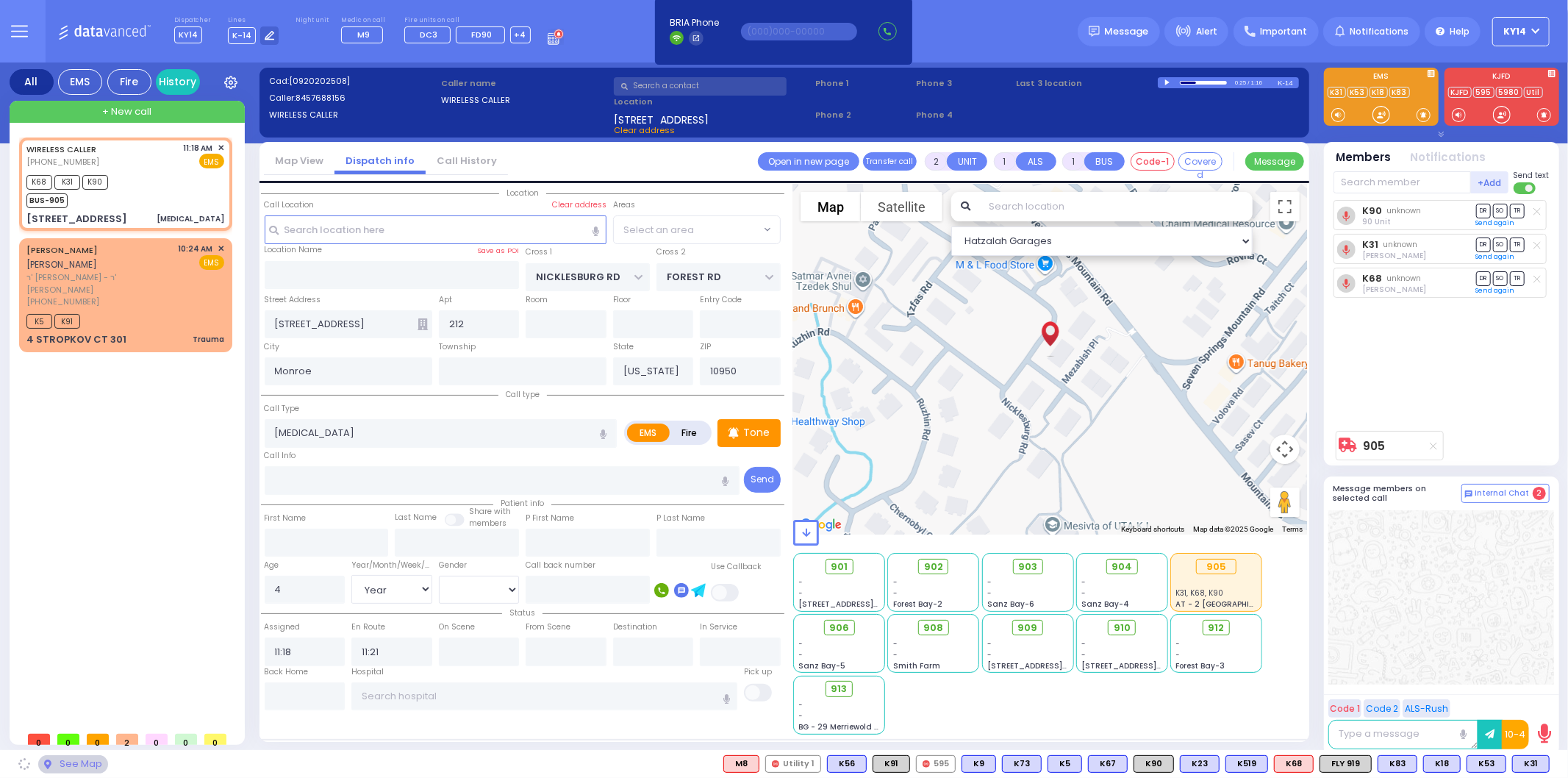
select select "ATZEI TAMURIM"
click at [1480, 244] on span "DR" at bounding box center [1483, 245] width 14 height 14
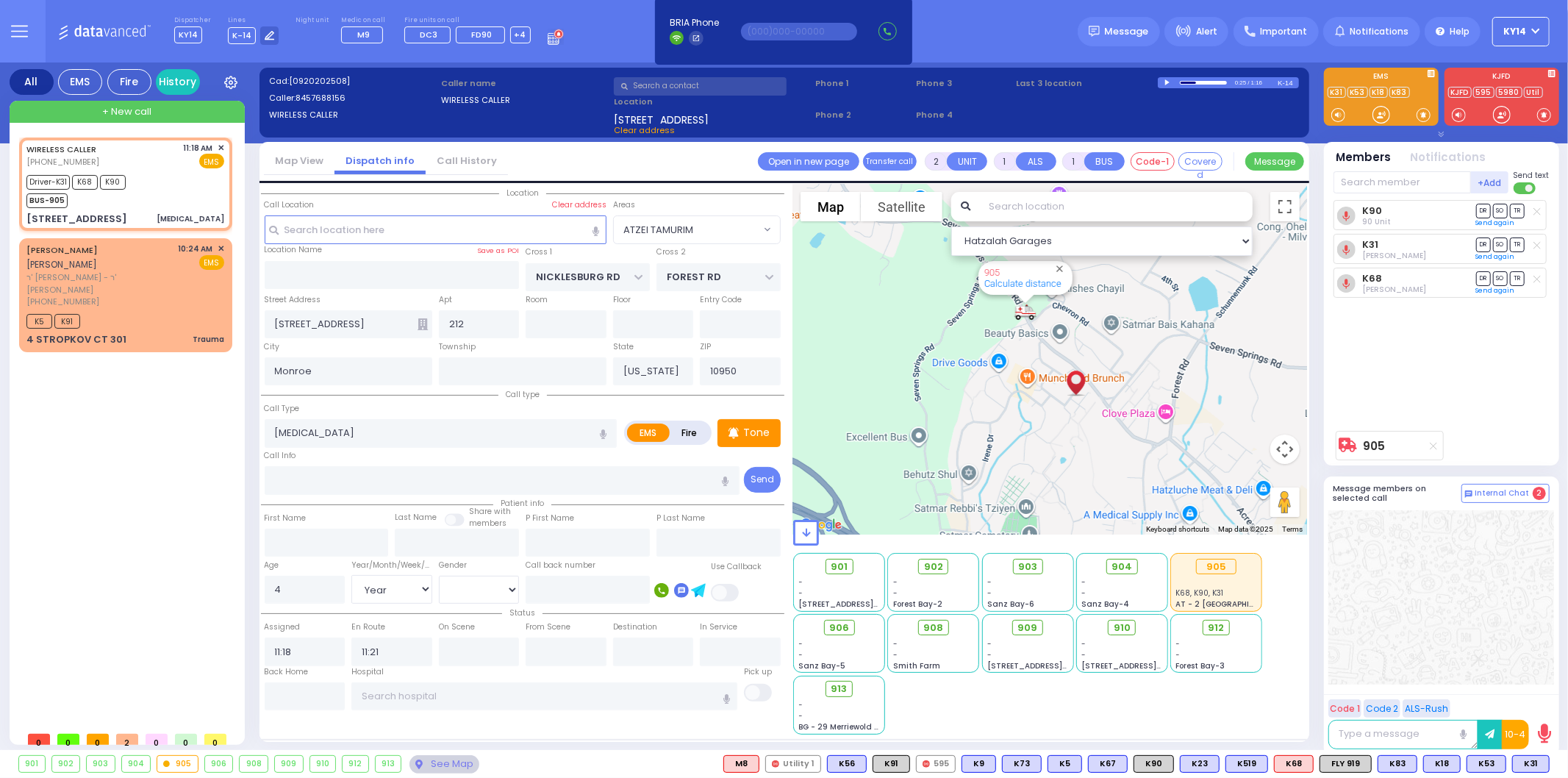
select select
radio input "true"
select select "Year"
select select "[DEMOGRAPHIC_DATA]"
select select "Hatzalah Garages"
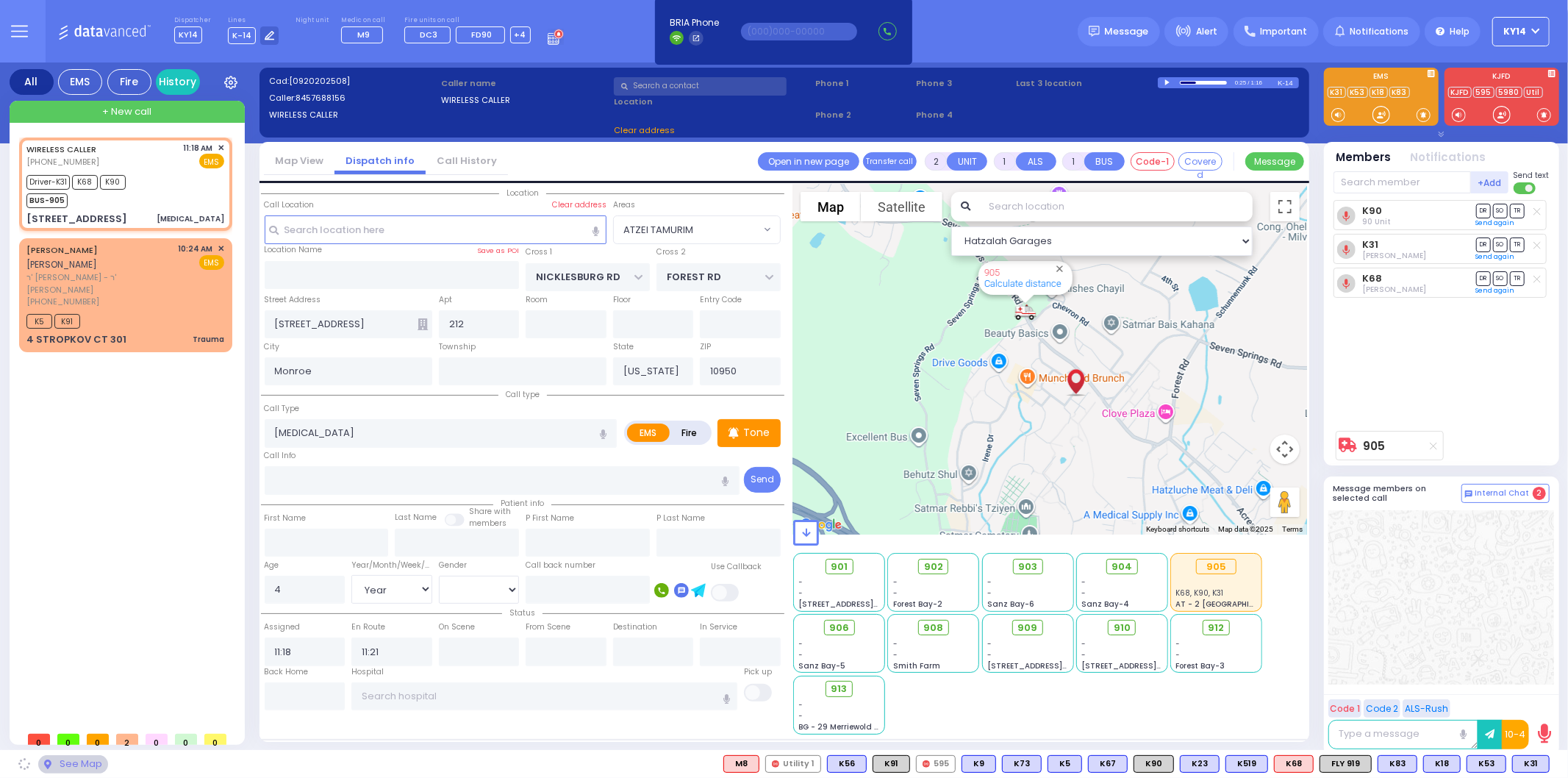
select select "ATZEI TAMURIM"
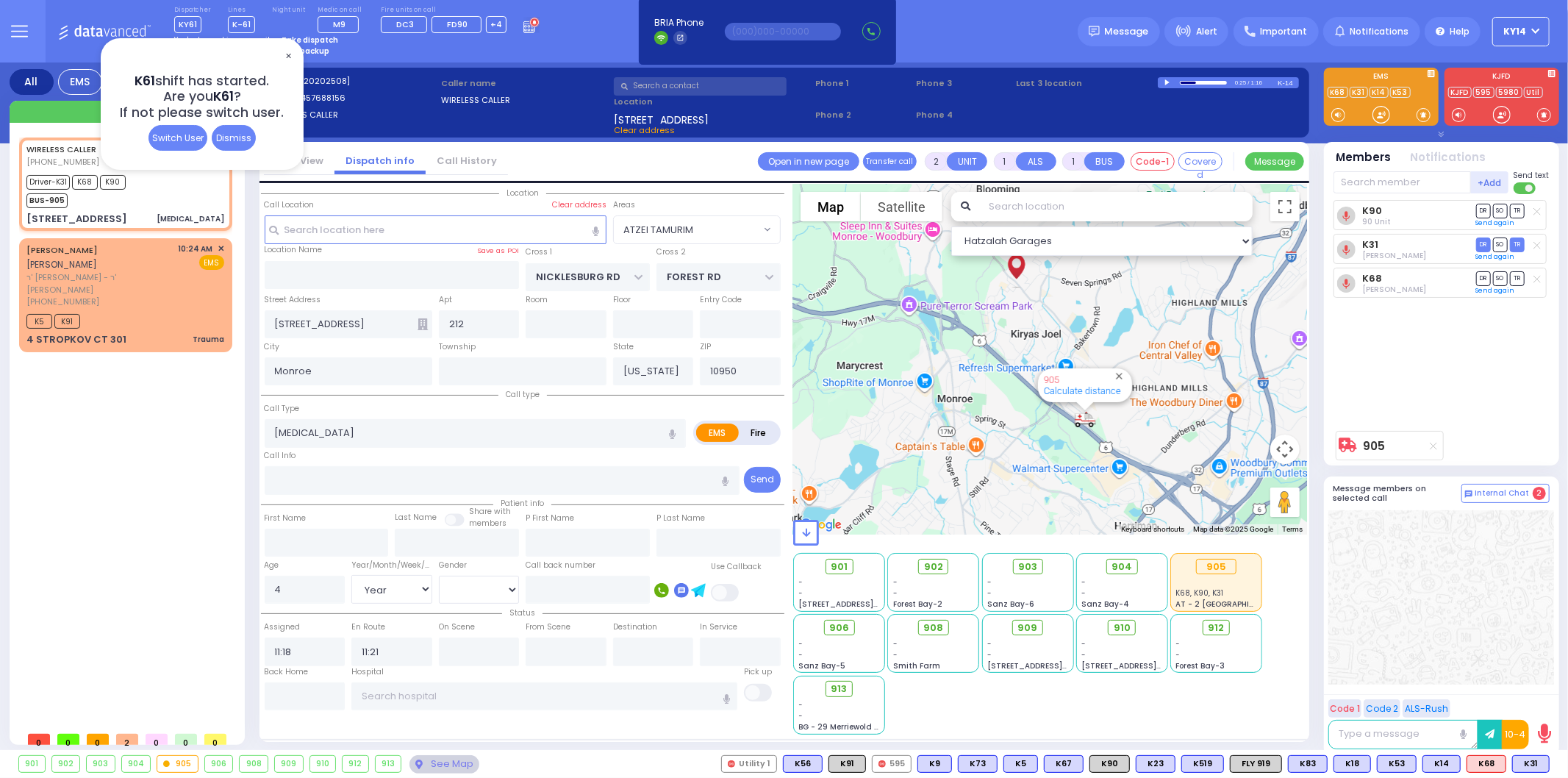
type input "6"
select select
radio input "true"
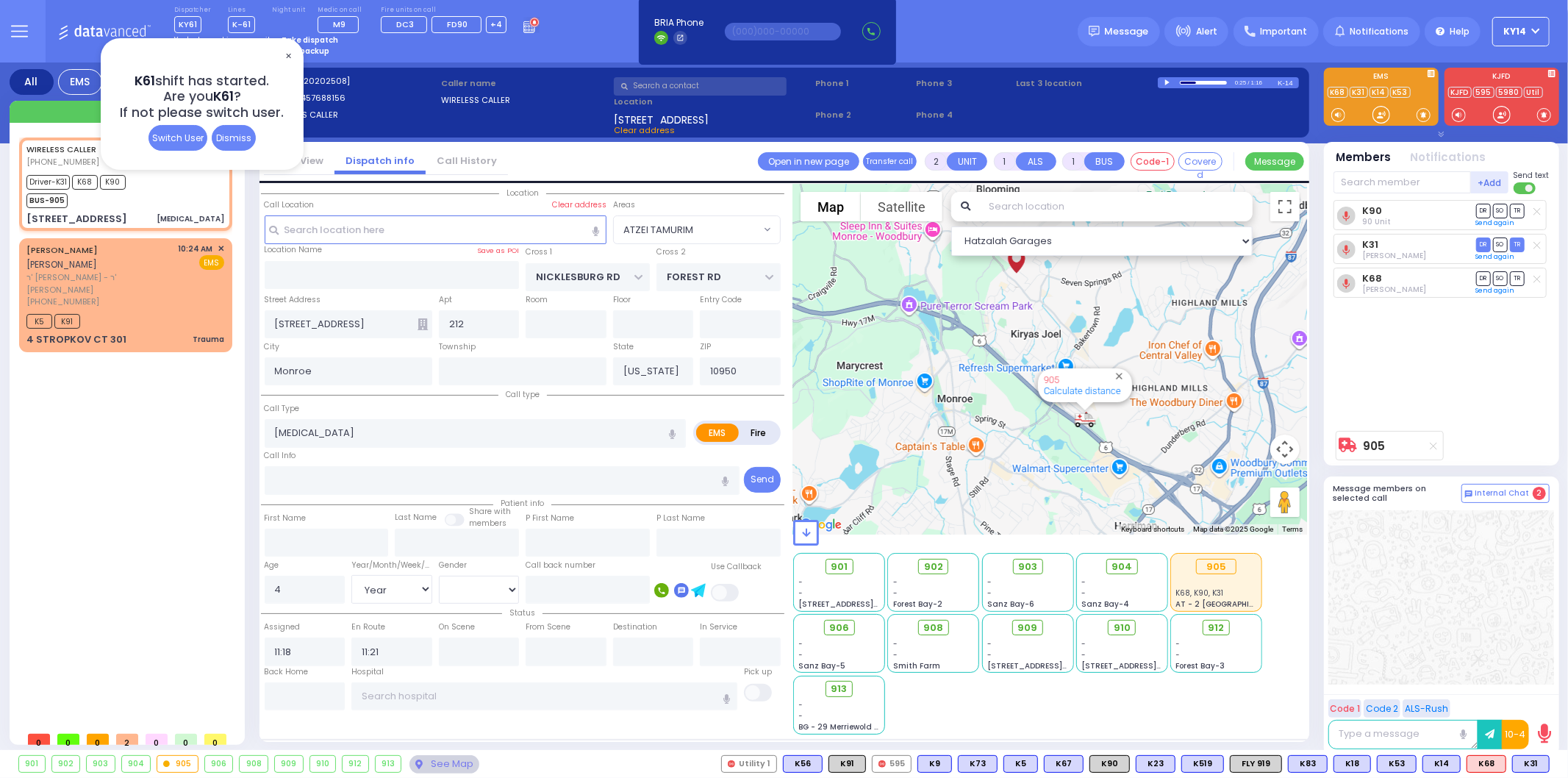
type input "Unknown"
select select "Year"
select select "[DEMOGRAPHIC_DATA]"
select select "Hatzalah Garages"
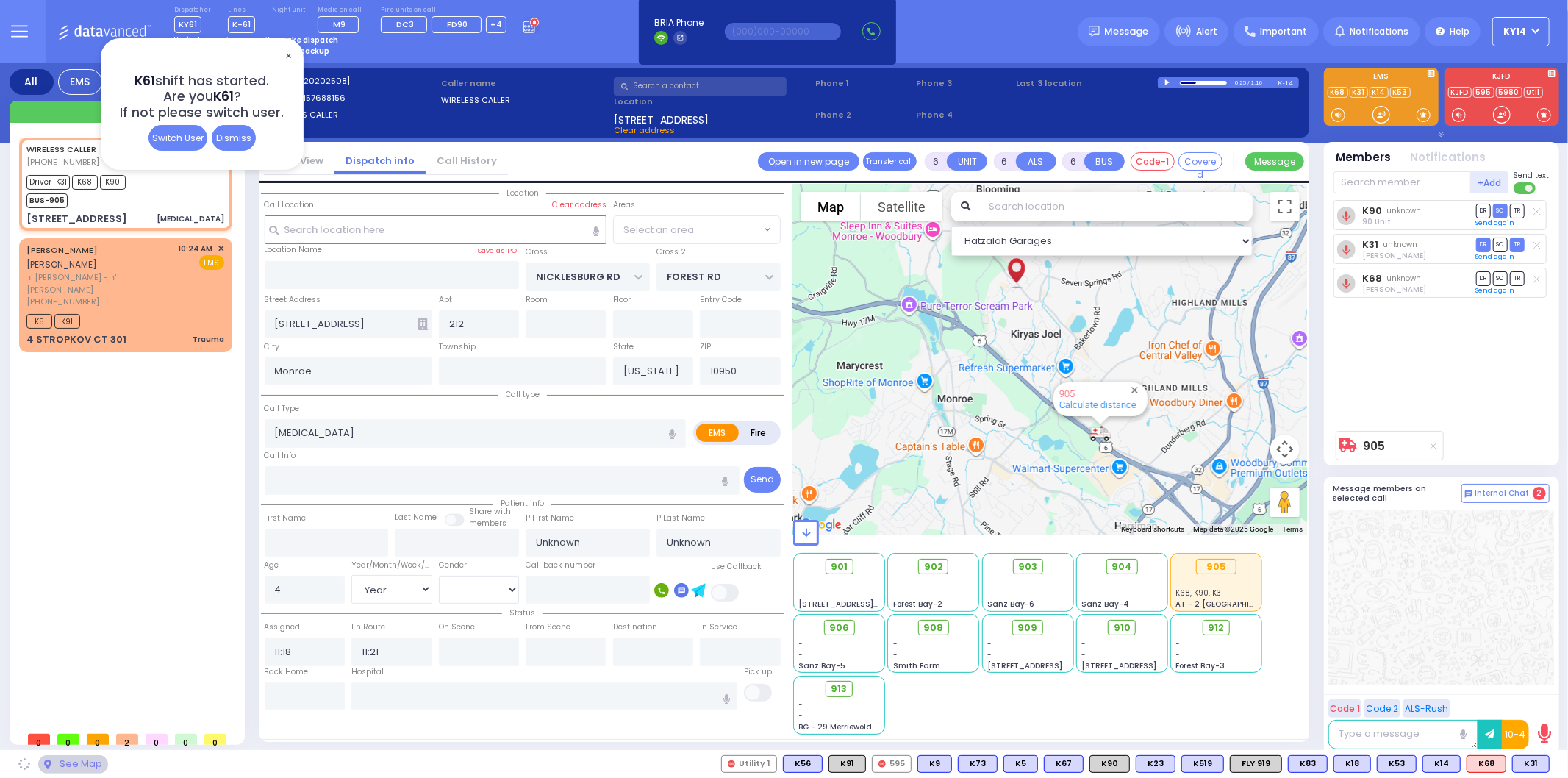
select select "ATZEI TAMURIM"
